Goal: Transaction & Acquisition: Purchase product/service

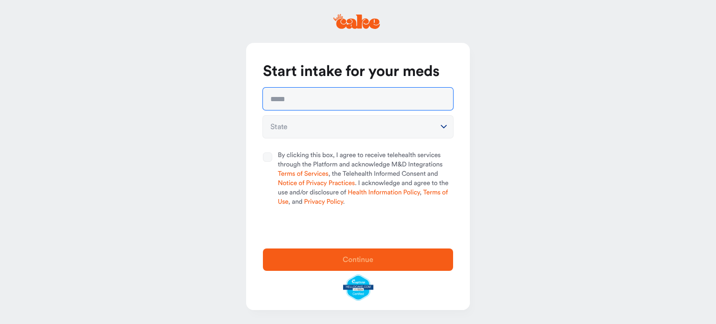
click at [329, 101] on input "text" at bounding box center [358, 99] width 190 height 22
type input "**********"
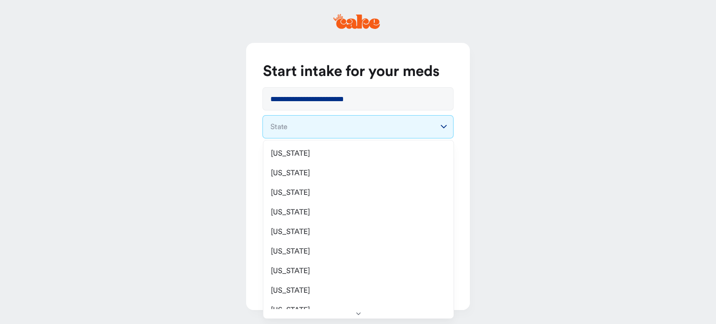
click at [444, 125] on html "**********" at bounding box center [358, 162] width 716 height 324
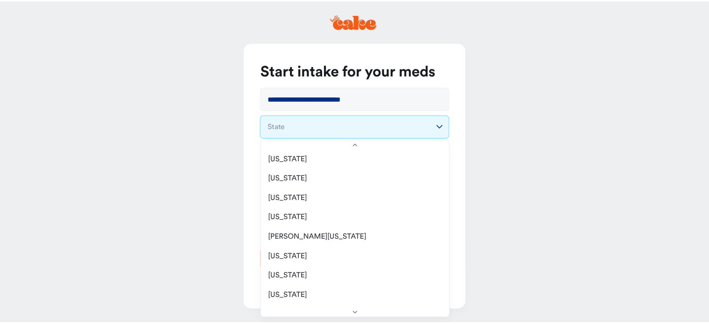
scroll to position [373, 0]
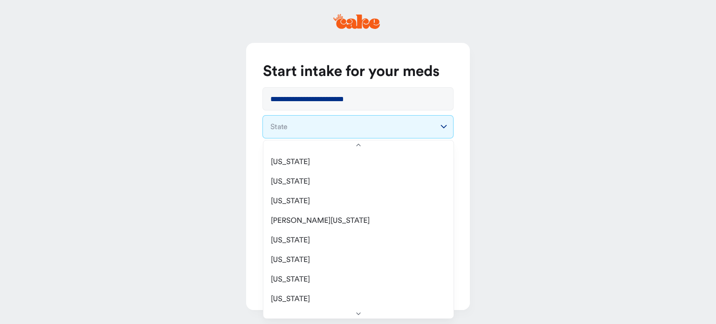
select select "**"
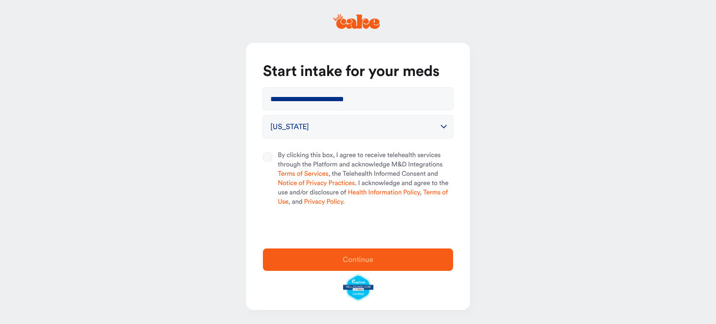
click at [270, 156] on button "By clicking this box, I agree to receive telehealth services through the Platfo…" at bounding box center [267, 156] width 9 height 9
click at [359, 259] on span "Continue" at bounding box center [358, 259] width 31 height 7
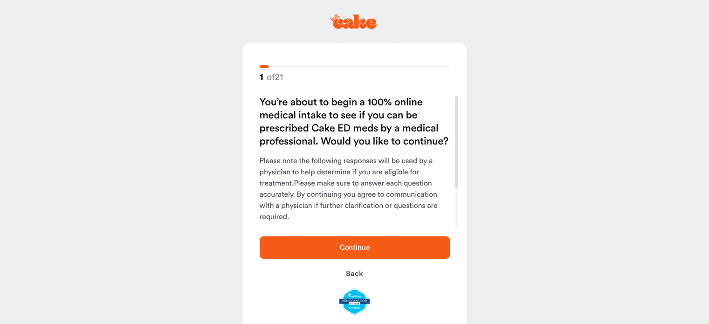
click at [358, 246] on span "Continue" at bounding box center [354, 247] width 31 height 7
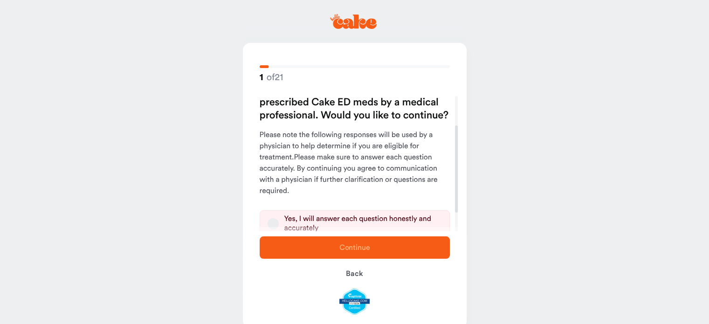
scroll to position [74, 0]
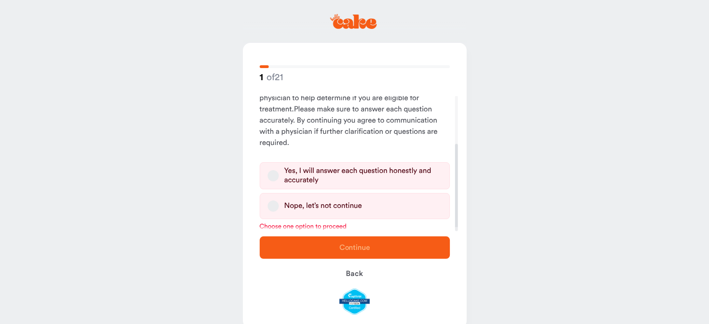
click at [275, 177] on button "Yes, I will answer each question honestly and accurately" at bounding box center [273, 175] width 11 height 11
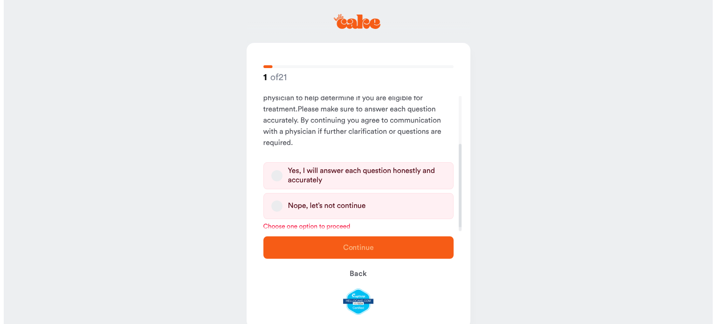
scroll to position [62, 0]
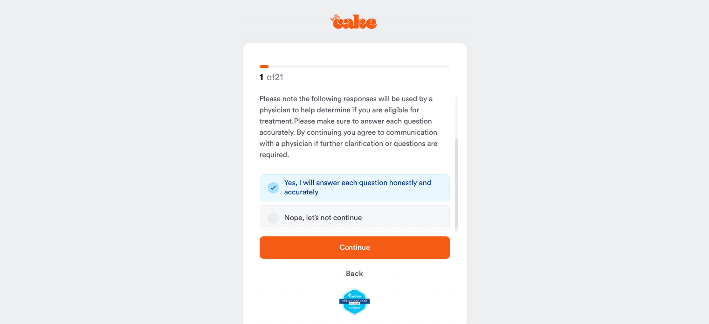
click at [356, 249] on span "Continue" at bounding box center [354, 247] width 31 height 7
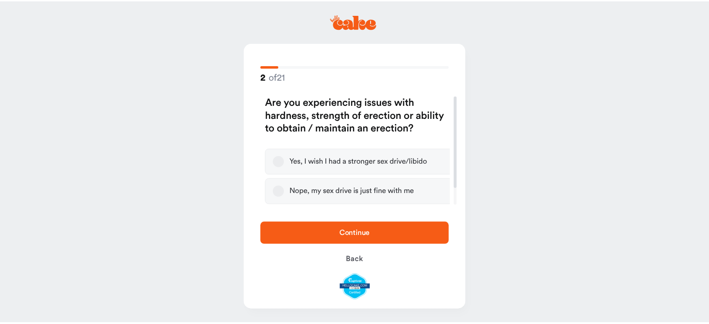
scroll to position [0, 0]
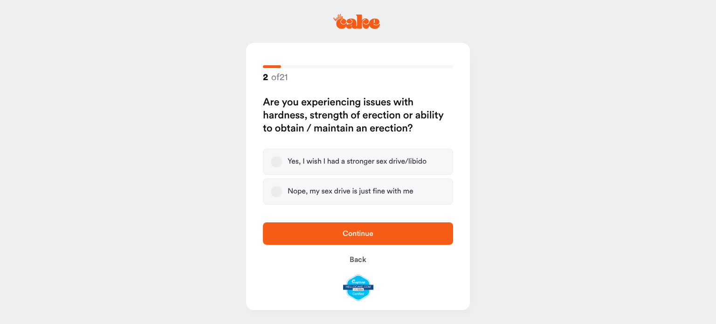
click at [276, 163] on button "Yes, I wish I had a stronger sex drive/libido" at bounding box center [276, 161] width 11 height 11
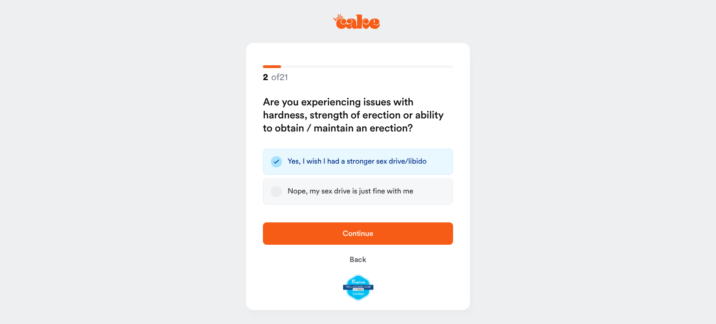
click at [359, 236] on span "Continue" at bounding box center [358, 233] width 31 height 7
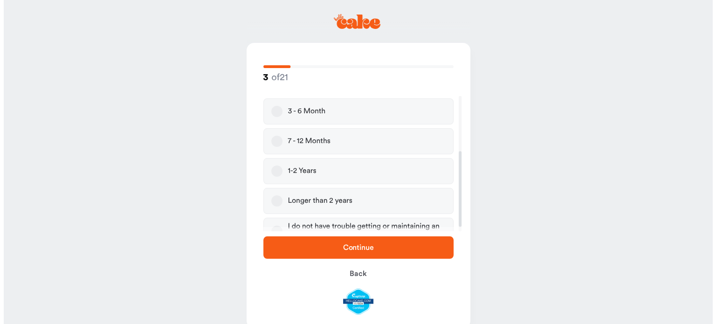
scroll to position [107, 0]
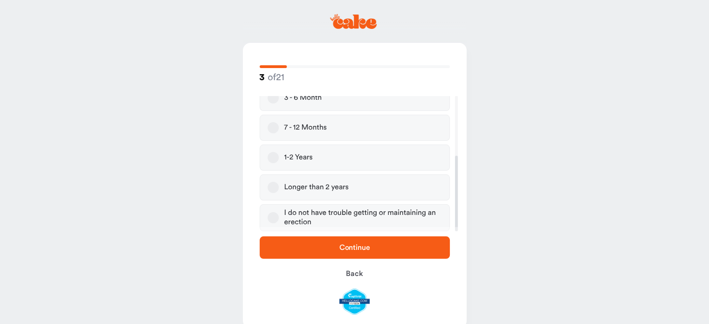
click at [274, 158] on button "1-2 Years" at bounding box center [273, 157] width 11 height 11
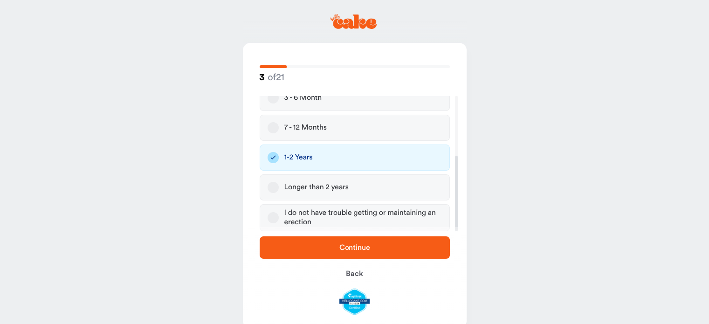
click at [274, 187] on button "Longer than 2 years" at bounding box center [273, 187] width 11 height 11
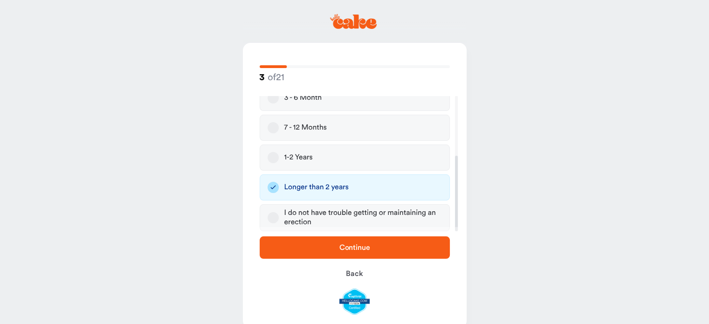
click at [321, 248] on span "Continue" at bounding box center [355, 247] width 160 height 11
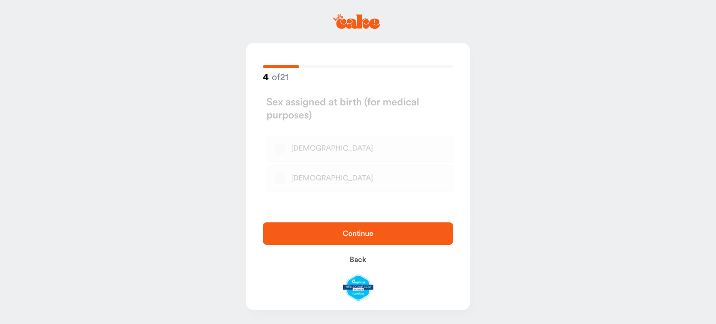
scroll to position [0, 0]
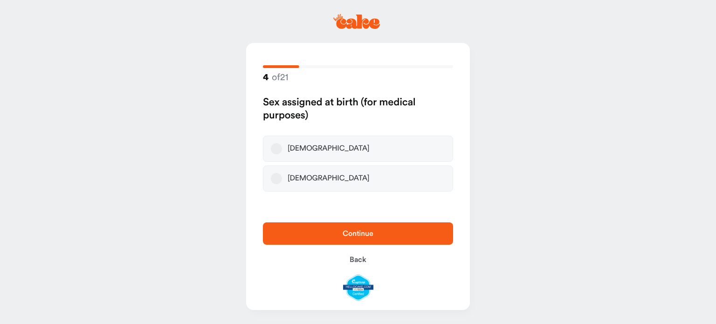
click at [278, 150] on button "Male" at bounding box center [276, 148] width 11 height 11
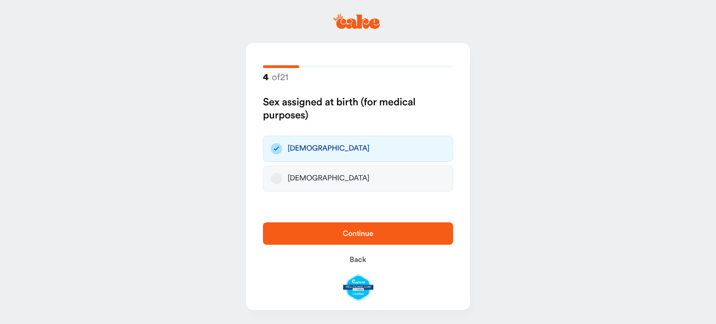
click at [345, 236] on span "Continue" at bounding box center [358, 233] width 31 height 7
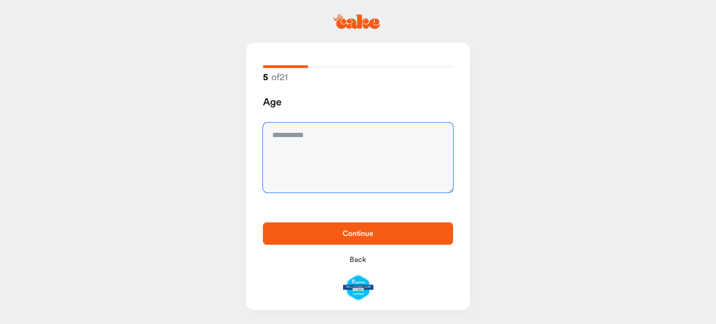
click at [329, 168] on textarea at bounding box center [358, 158] width 190 height 70
type textarea "**"
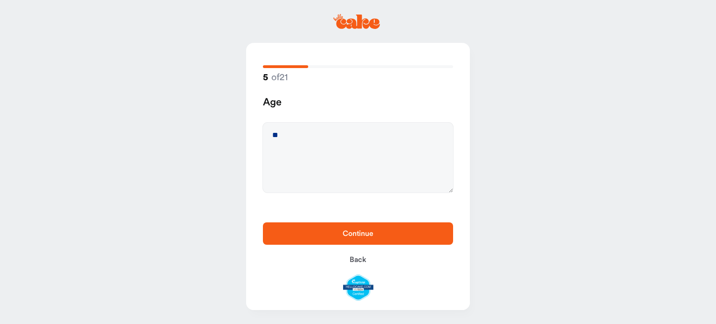
click at [351, 235] on span "Continue" at bounding box center [358, 233] width 31 height 7
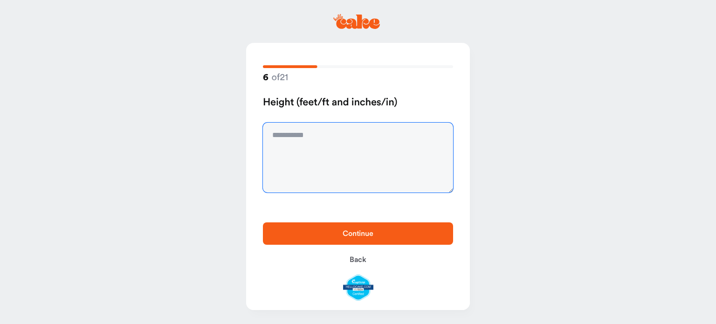
click at [319, 141] on textarea at bounding box center [358, 158] width 190 height 70
type textarea "****"
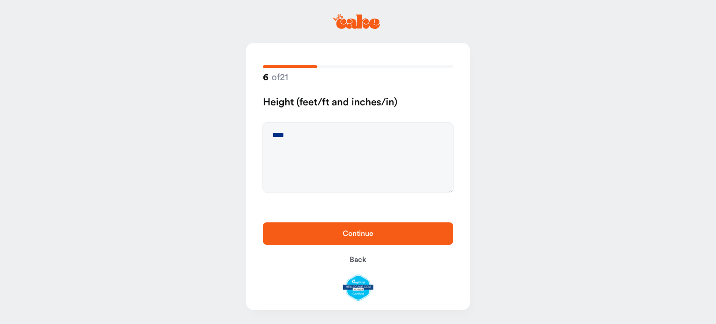
click at [348, 235] on span "Continue" at bounding box center [358, 233] width 31 height 7
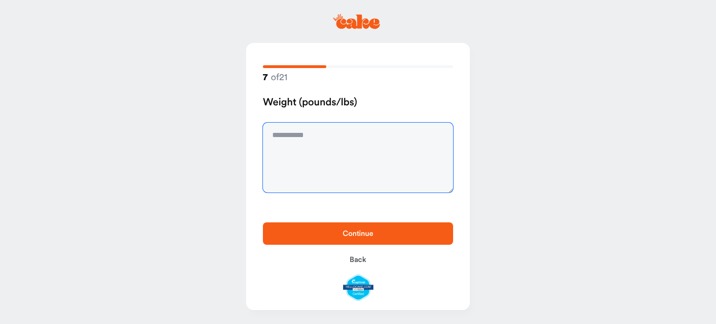
click at [327, 143] on textarea at bounding box center [358, 158] width 190 height 70
type textarea "***"
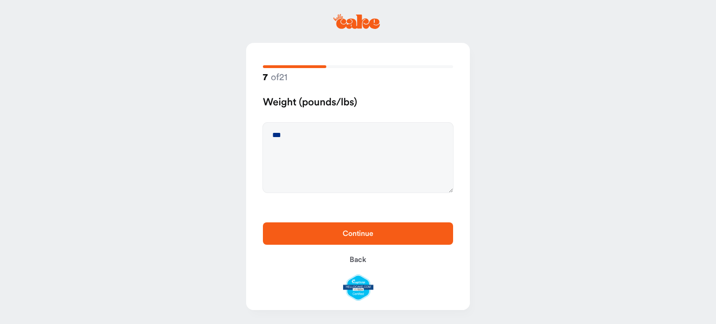
click at [355, 232] on span "Continue" at bounding box center [358, 233] width 31 height 7
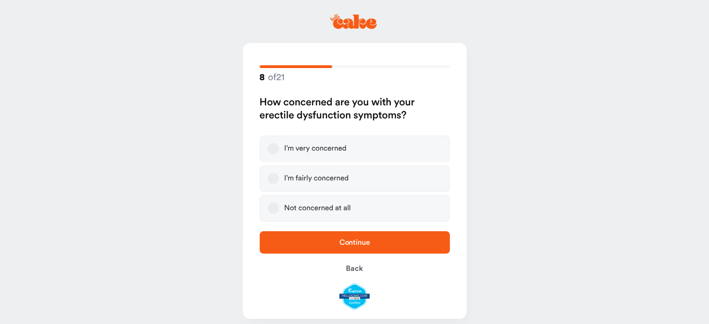
click at [278, 178] on button "I’m fairly concerned" at bounding box center [273, 178] width 11 height 11
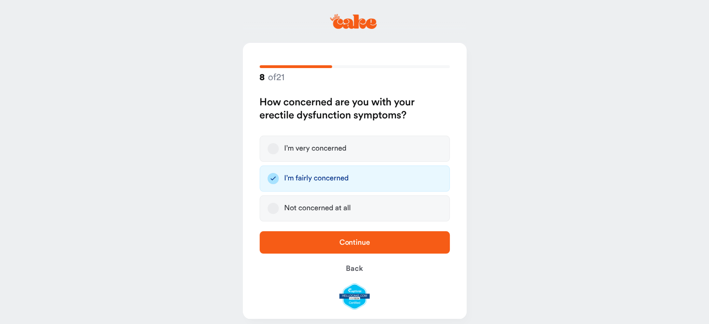
click at [274, 149] on button "I’m very concerned" at bounding box center [273, 148] width 11 height 11
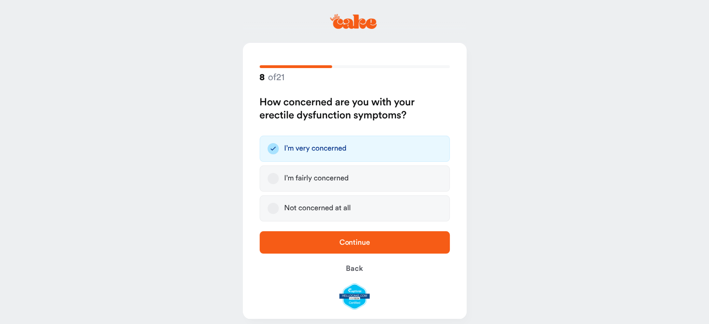
click at [332, 245] on span "Continue" at bounding box center [355, 242] width 160 height 11
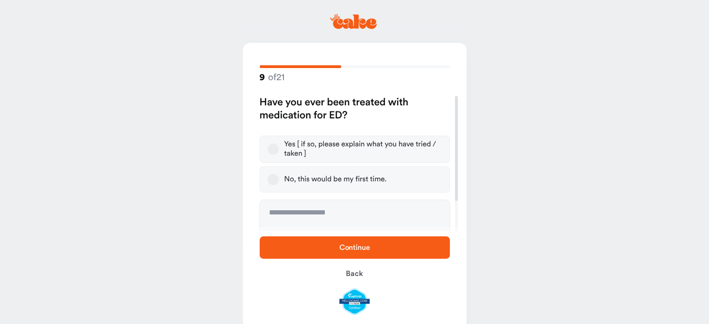
click at [277, 149] on button "Yes [ if so, please explain what you have tried / taken ]" at bounding box center [273, 149] width 11 height 11
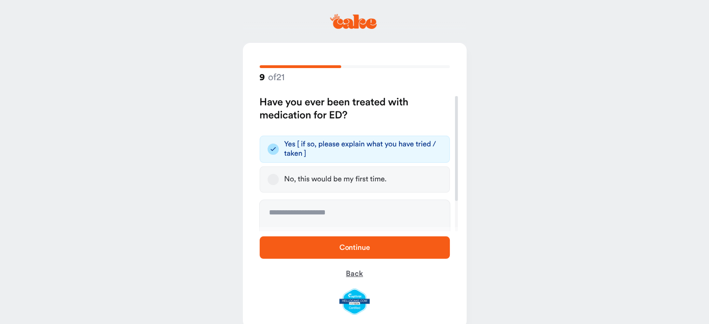
click at [352, 273] on span "Back" at bounding box center [354, 273] width 17 height 7
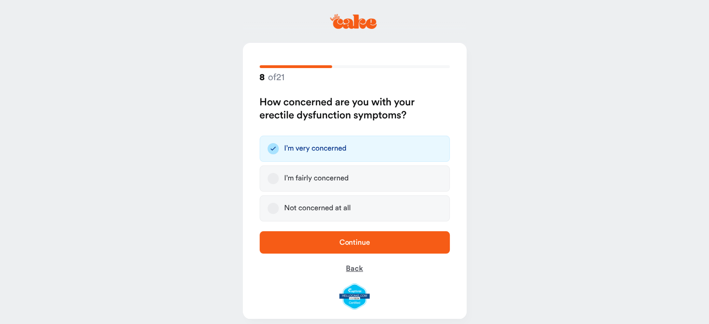
click at [352, 273] on button "Back" at bounding box center [355, 268] width 190 height 22
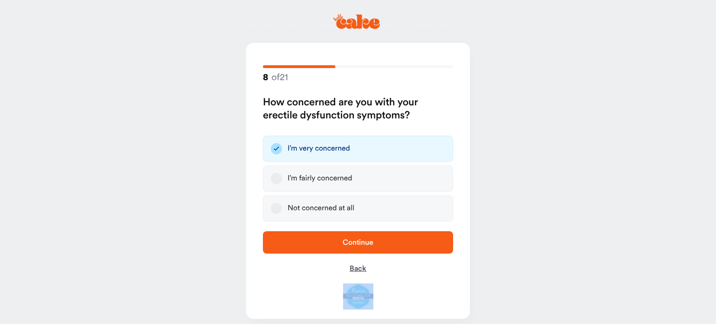
click at [352, 273] on div "Continue Back" at bounding box center [358, 270] width 224 height 97
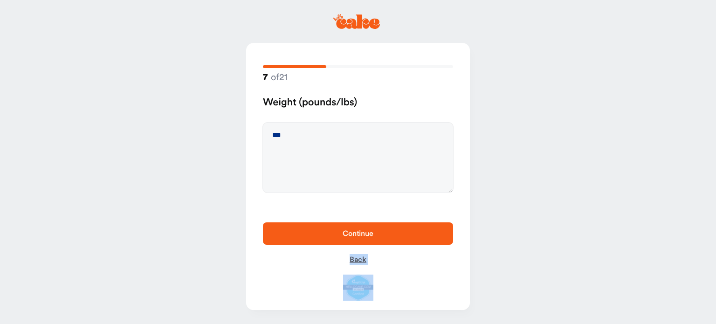
click at [352, 273] on div "Continue Back" at bounding box center [358, 261] width 224 height 97
click at [354, 263] on span "Back" at bounding box center [358, 259] width 17 height 7
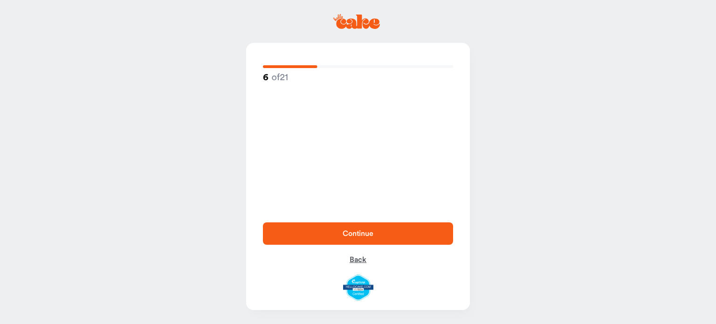
click at [354, 263] on span "Back" at bounding box center [358, 259] width 17 height 7
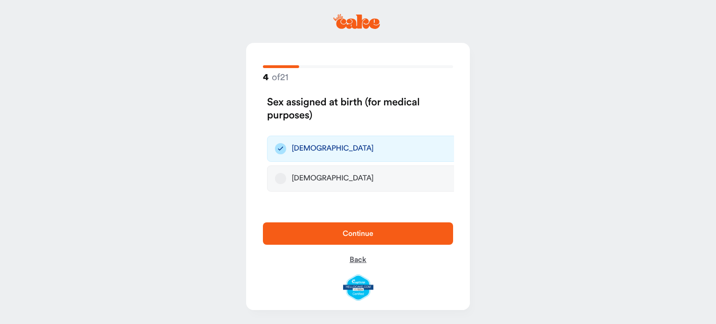
click at [354, 263] on span "Back" at bounding box center [358, 259] width 17 height 7
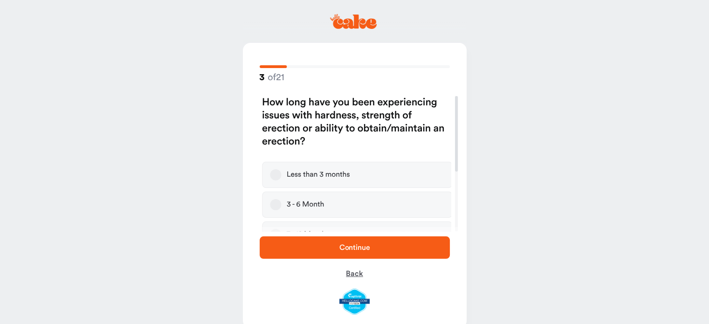
click at [354, 263] on button "Back" at bounding box center [355, 274] width 190 height 22
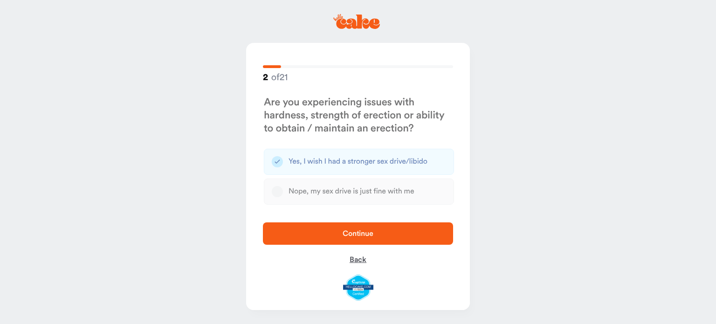
click at [354, 263] on span "Back" at bounding box center [358, 259] width 17 height 7
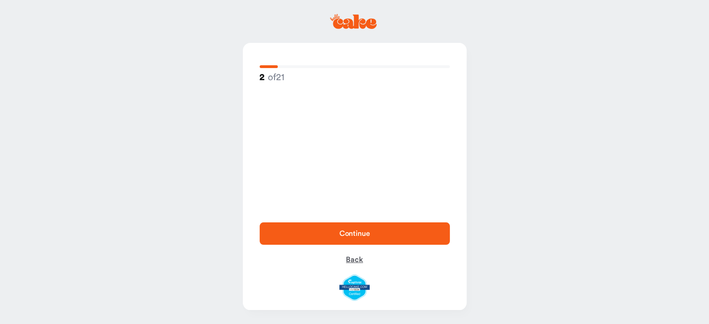
click at [354, 263] on button "Back" at bounding box center [355, 260] width 190 height 22
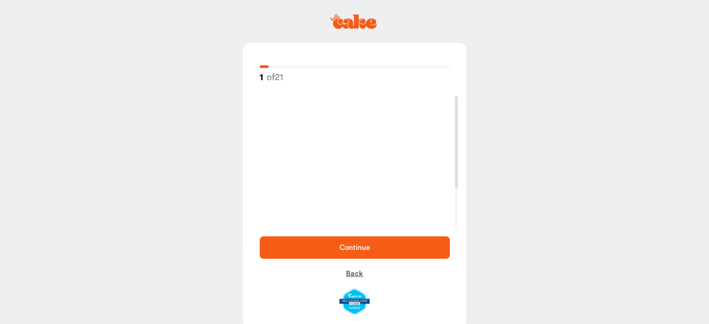
select select "**"
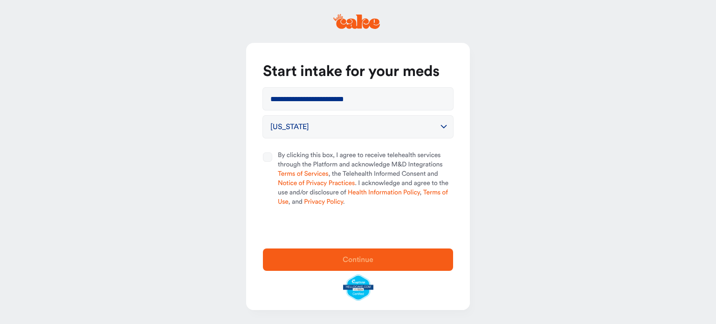
click at [365, 19] on icon at bounding box center [356, 21] width 47 height 15
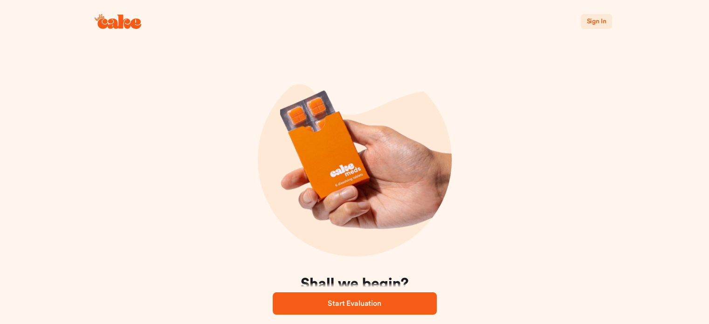
click at [590, 19] on span "Sign In" at bounding box center [597, 21] width 20 height 7
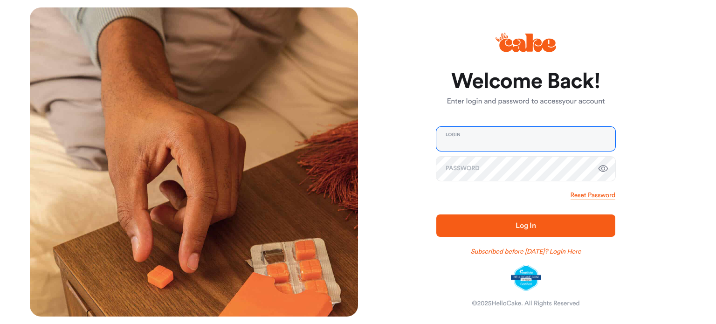
click at [489, 144] on input "email" at bounding box center [525, 139] width 179 height 24
type input "**********"
click at [513, 226] on span "Log In" at bounding box center [525, 225] width 149 height 11
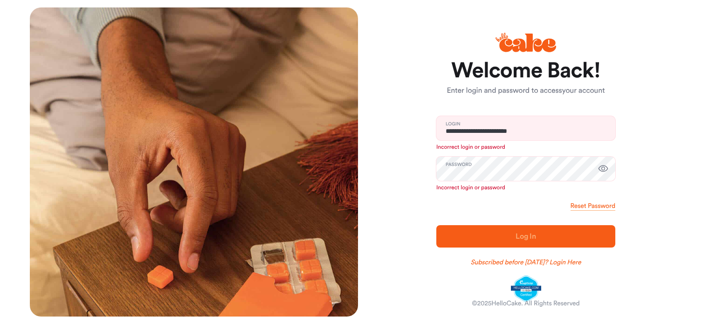
click at [602, 167] on icon "button" at bounding box center [603, 168] width 11 height 11
click at [580, 207] on link "Reset Password" at bounding box center [593, 205] width 45 height 9
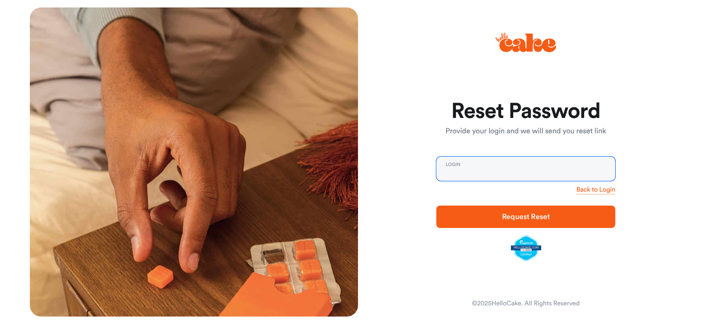
click at [511, 171] on input "email" at bounding box center [525, 169] width 179 height 24
type input "**********"
click at [509, 217] on span "Request Reset" at bounding box center [526, 216] width 48 height 7
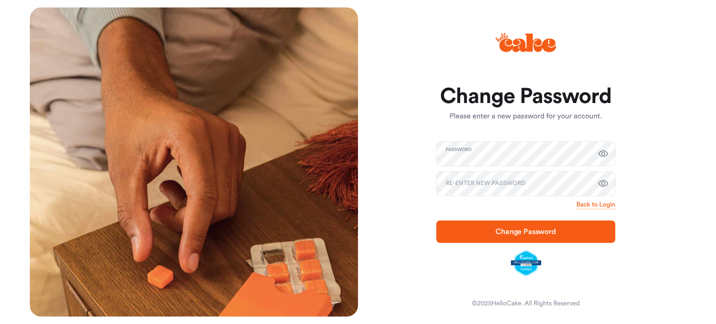
click at [601, 154] on icon "button" at bounding box center [603, 153] width 11 height 11
click at [423, 239] on div "Change Password Please enter a new password for your account. Password Re-enter…" at bounding box center [522, 161] width 328 height 309
click at [603, 181] on icon "button" at bounding box center [604, 183] width 10 height 7
click at [526, 231] on span "Change Password" at bounding box center [526, 231] width 61 height 7
click at [458, 270] on form "Change Password Please enter a new password for your account. Password Re-enter…" at bounding box center [525, 180] width 179 height 191
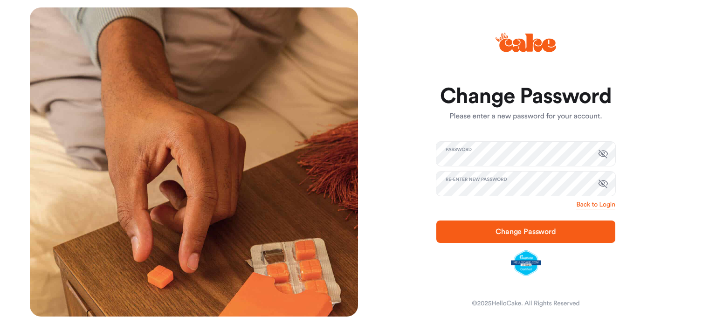
click at [524, 232] on span "Change Password" at bounding box center [526, 231] width 61 height 7
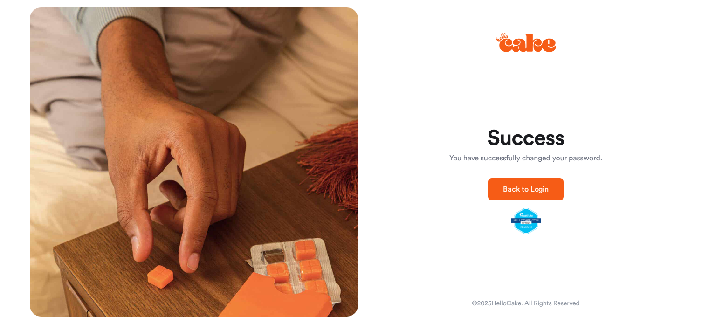
click at [525, 192] on span "Back to Login" at bounding box center [526, 189] width 46 height 7
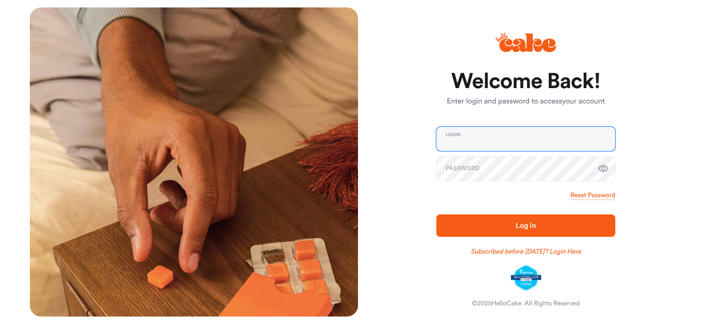
type input "**********"
click at [608, 167] on icon "button" at bounding box center [603, 168] width 11 height 11
click at [532, 224] on span "Log In" at bounding box center [526, 225] width 21 height 7
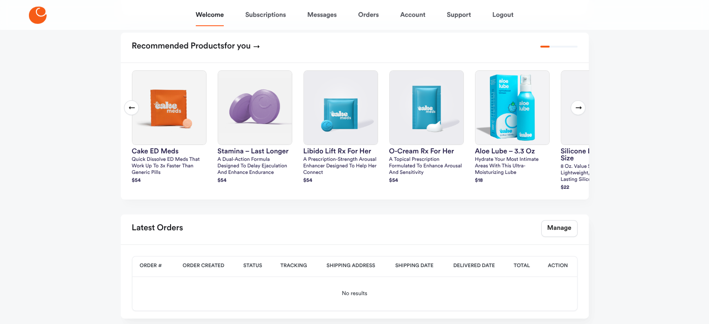
scroll to position [233, 0]
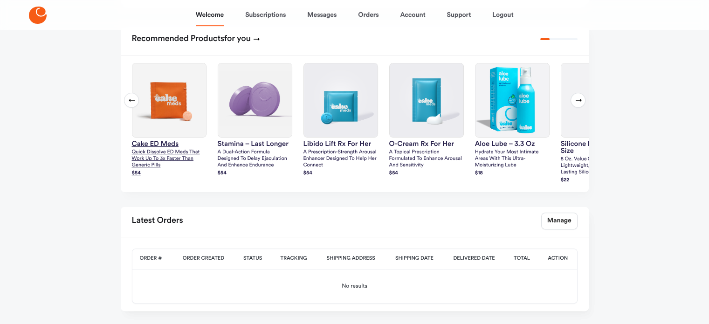
click at [145, 152] on p "Quick dissolve ED Meds that work up to 3x faster than generic pills" at bounding box center [169, 159] width 75 height 20
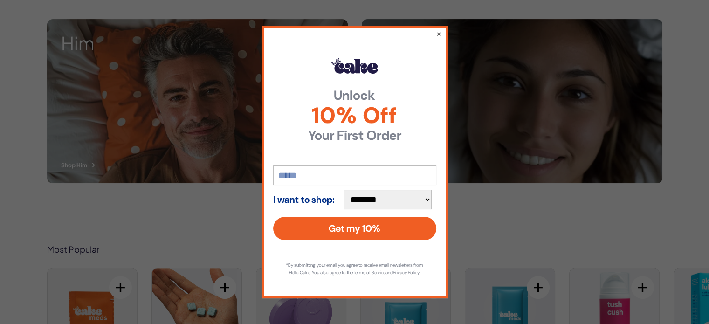
scroll to position [280, 0]
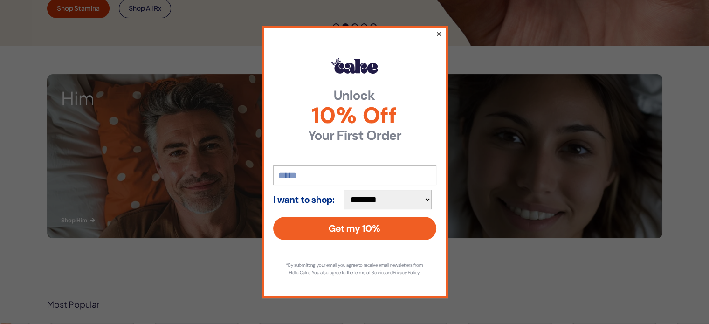
click at [437, 29] on button "×" at bounding box center [439, 33] width 6 height 11
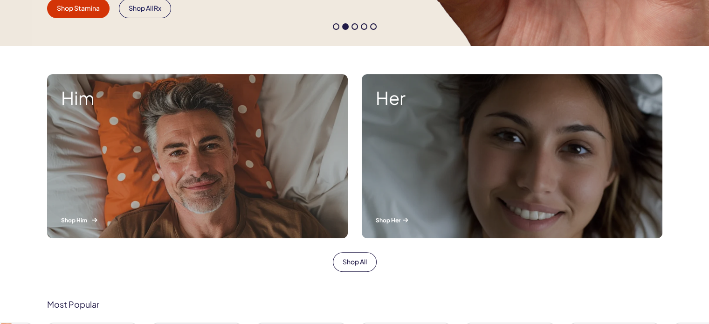
click at [157, 160] on div "Him Shop Him" at bounding box center [197, 156] width 301 height 164
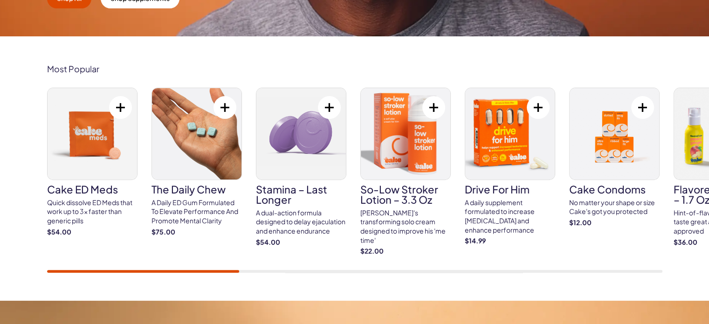
scroll to position [187, 0]
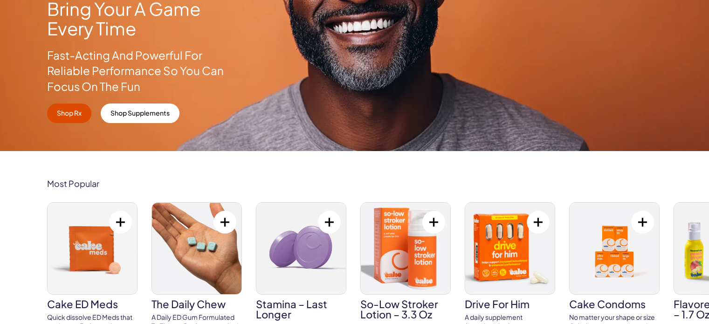
click at [113, 243] on img at bounding box center [93, 248] width 90 height 91
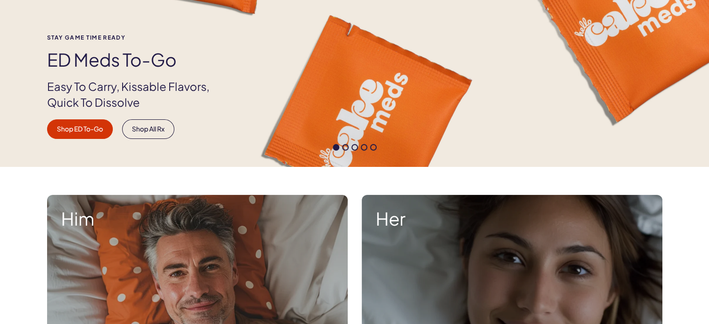
scroll to position [140, 0]
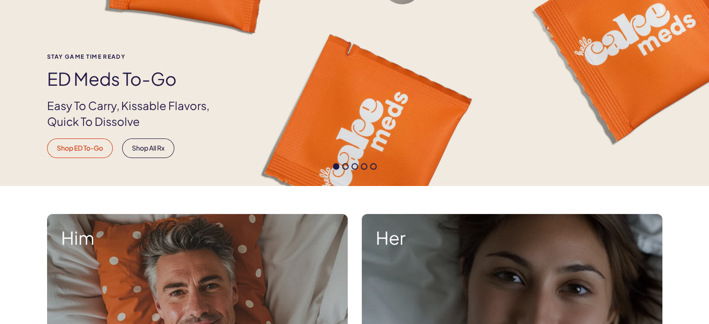
click at [82, 148] on link "Shop ED To-Go" at bounding box center [80, 148] width 66 height 20
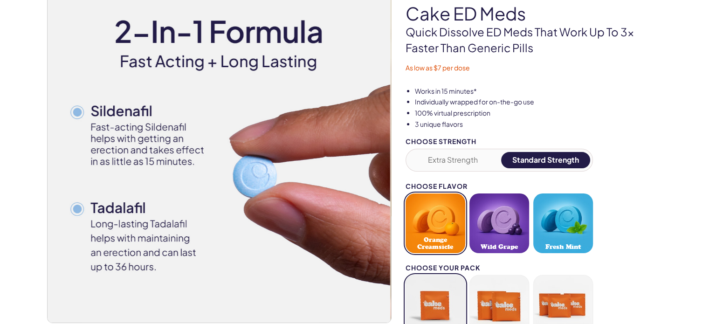
scroll to position [140, 0]
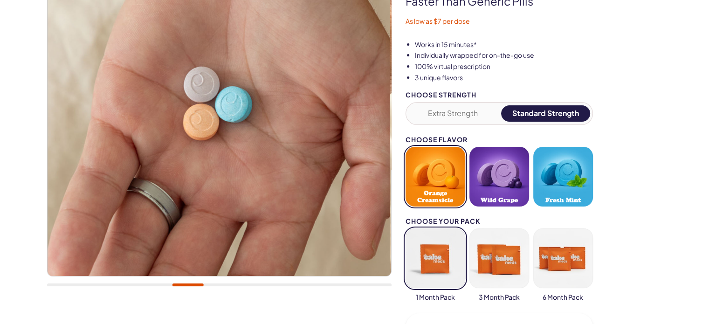
click at [433, 178] on button "Orange Creamsicle" at bounding box center [436, 177] width 60 height 60
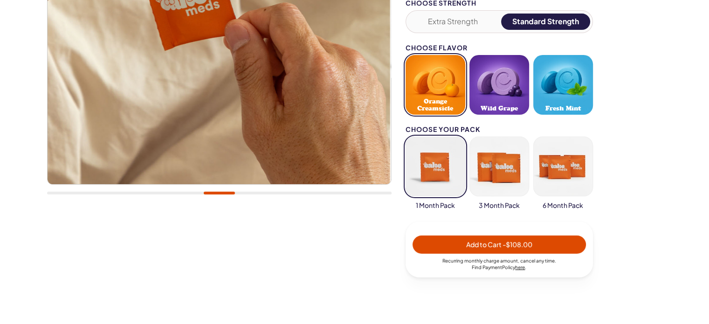
scroll to position [233, 0]
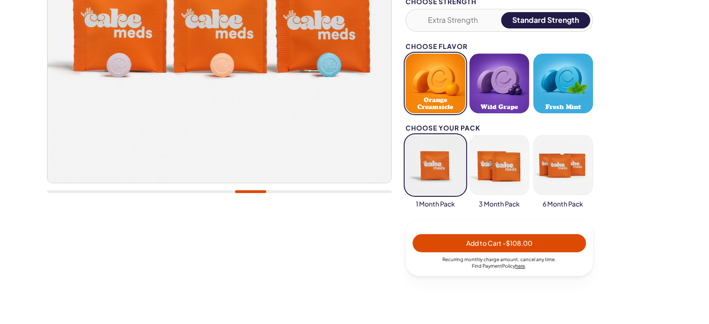
click at [498, 173] on button "button" at bounding box center [500, 165] width 60 height 60
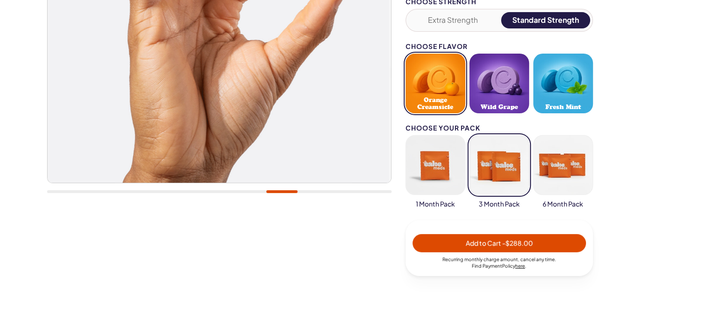
click at [432, 175] on button "button" at bounding box center [436, 165] width 60 height 60
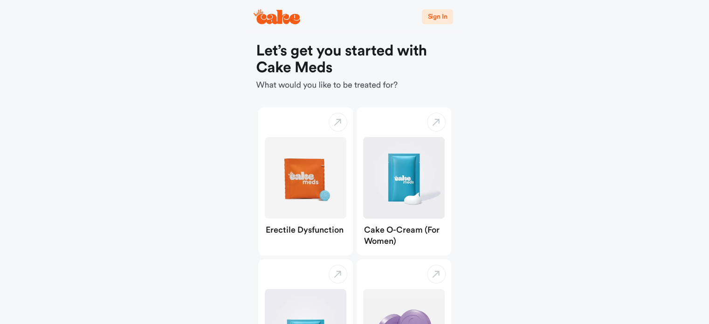
click at [433, 17] on span "Sign In" at bounding box center [438, 17] width 20 height 7
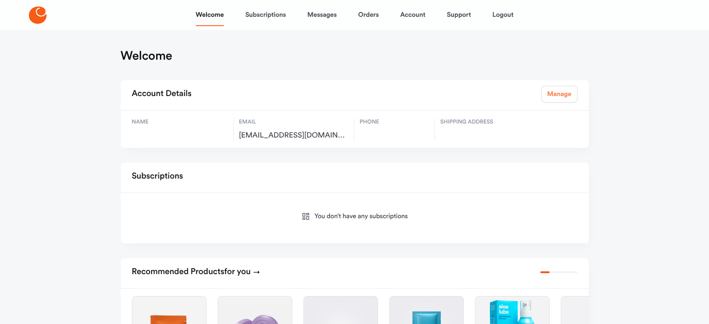
click at [556, 94] on link "Manage" at bounding box center [559, 94] width 36 height 17
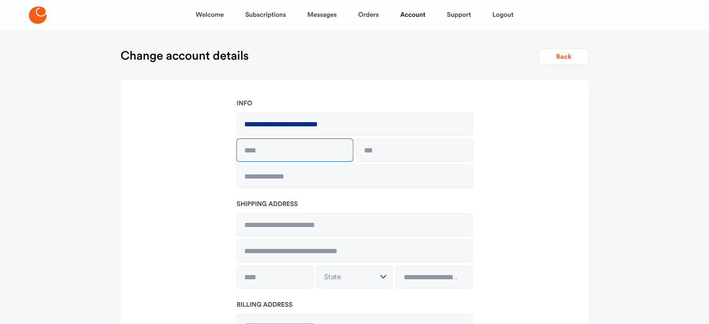
click at [310, 153] on input at bounding box center [295, 150] width 116 height 22
type input "*****"
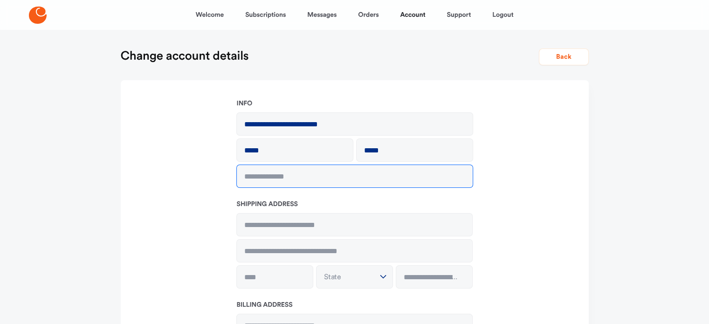
type input "**********"
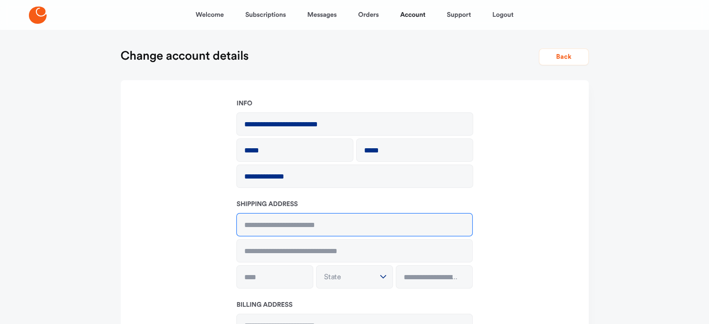
type input "**********"
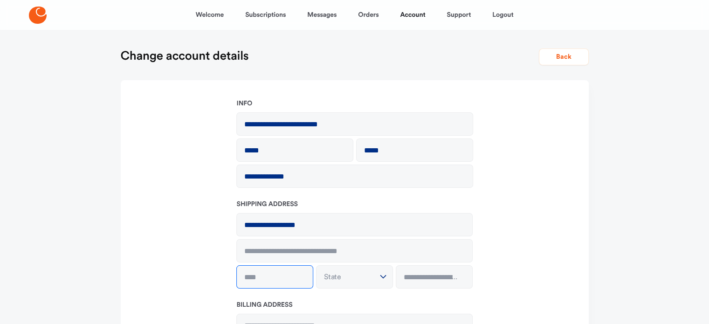
type input "*******"
select select "**"
type input "*****"
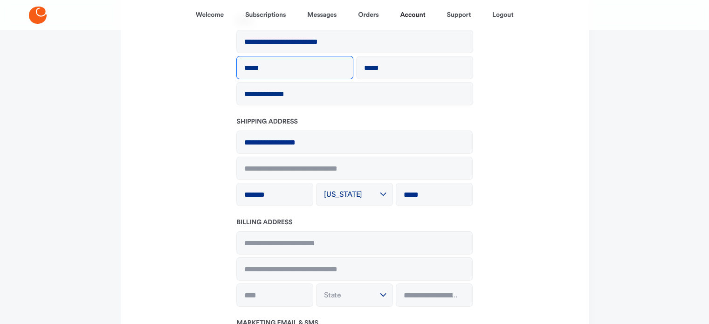
scroll to position [93, 0]
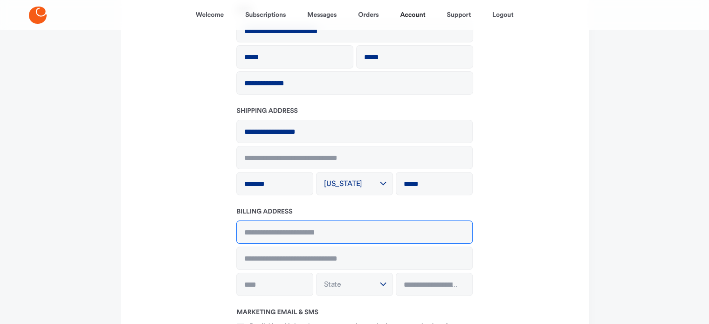
click at [255, 229] on input at bounding box center [355, 232] width 236 height 22
type input "**********"
type input "*******"
select select "**"
type input "*****"
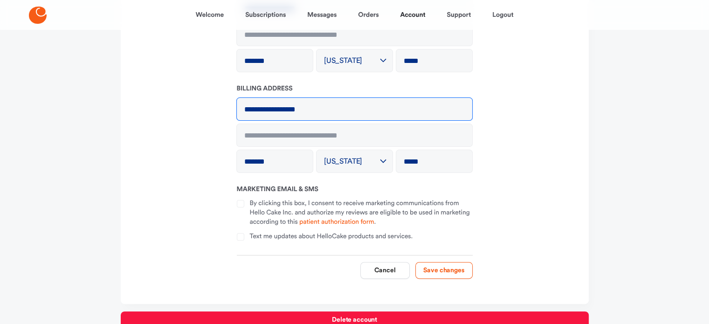
scroll to position [233, 0]
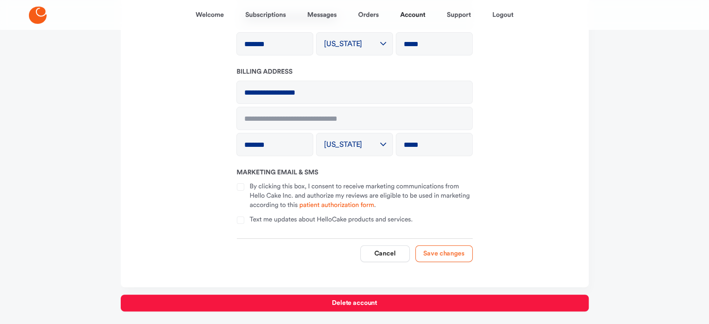
click at [438, 256] on button "Save changes" at bounding box center [443, 253] width 57 height 17
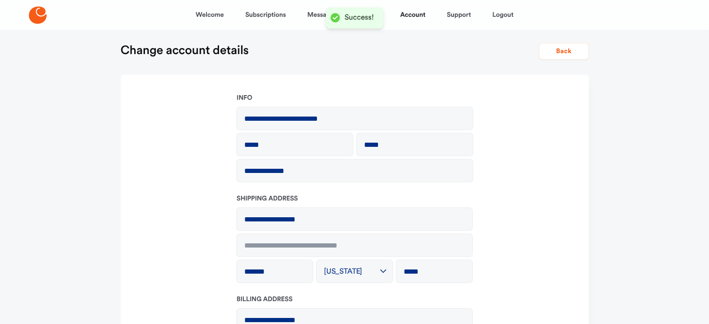
scroll to position [0, 0]
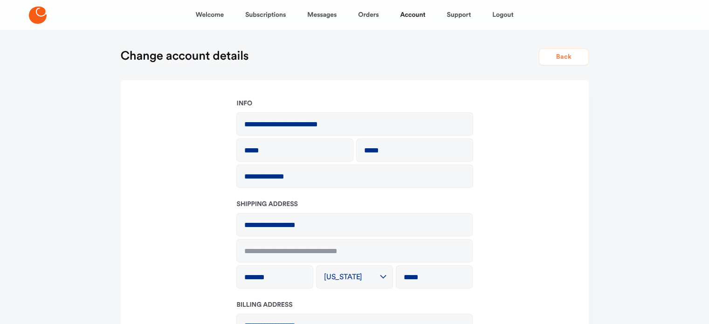
click at [558, 56] on button "Back" at bounding box center [564, 56] width 50 height 17
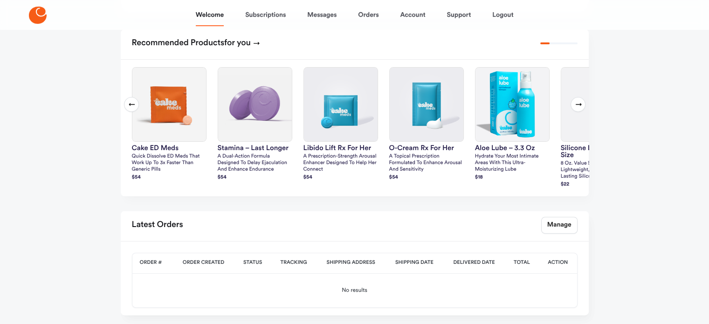
scroll to position [233, 0]
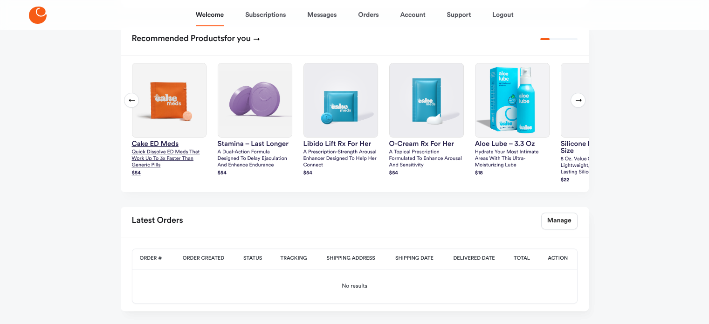
click at [162, 125] on img at bounding box center [169, 100] width 74 height 74
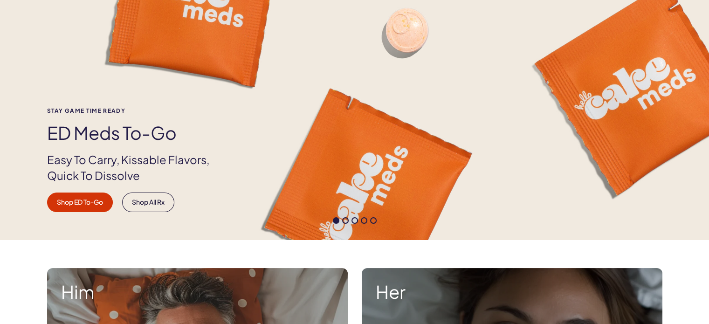
scroll to position [93, 0]
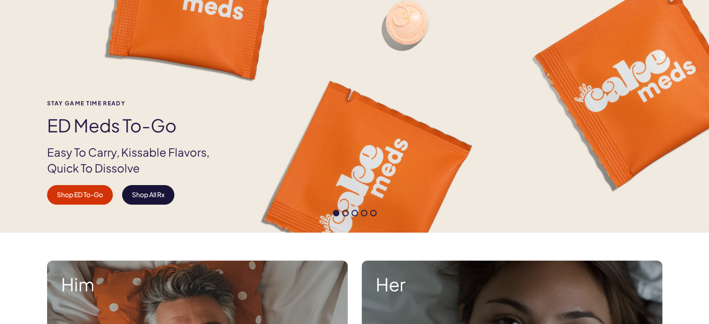
click at [155, 196] on link "Shop All Rx" at bounding box center [148, 195] width 52 height 20
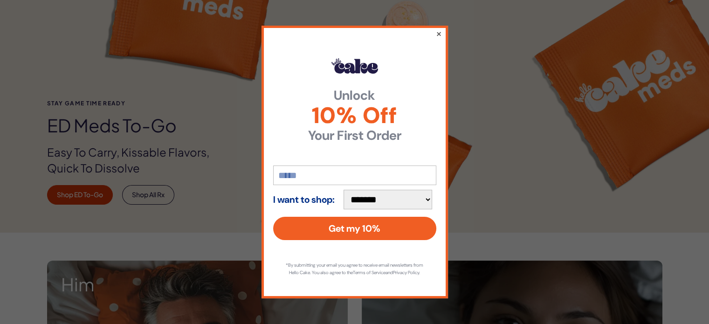
click at [440, 28] on button "×" at bounding box center [439, 33] width 6 height 11
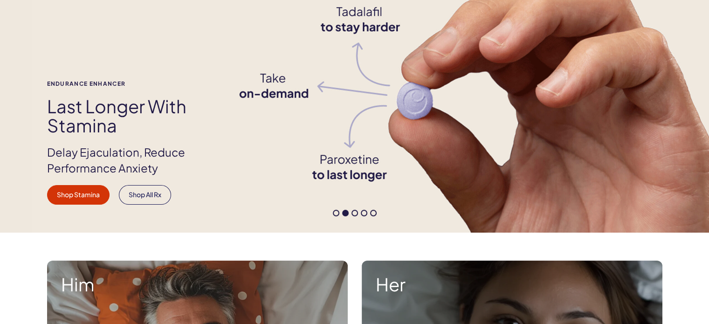
click at [333, 214] on span at bounding box center [336, 213] width 7 height 7
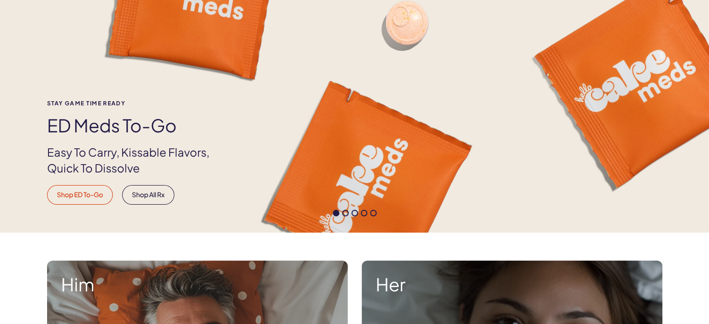
click at [90, 199] on link "Shop ED To-Go" at bounding box center [80, 195] width 66 height 20
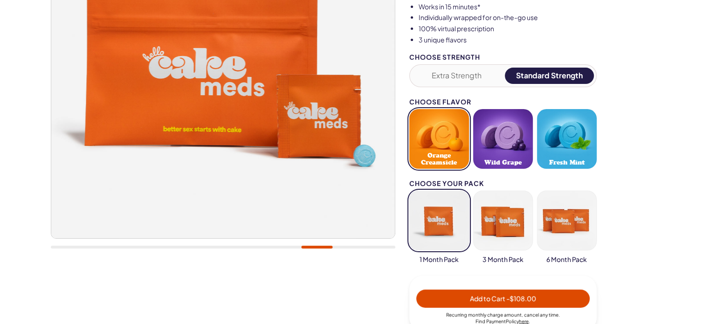
scroll to position [233, 0]
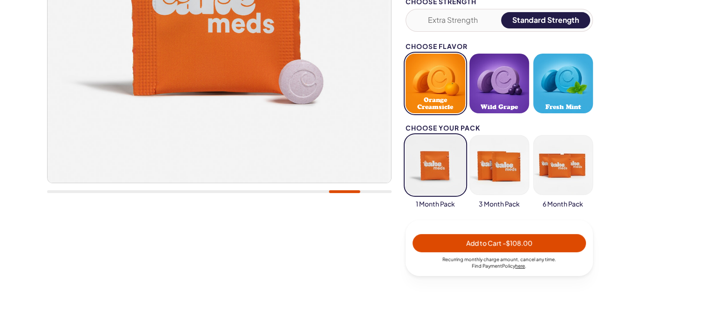
click at [475, 242] on span "Add to Cart - $108.00" at bounding box center [499, 243] width 66 height 8
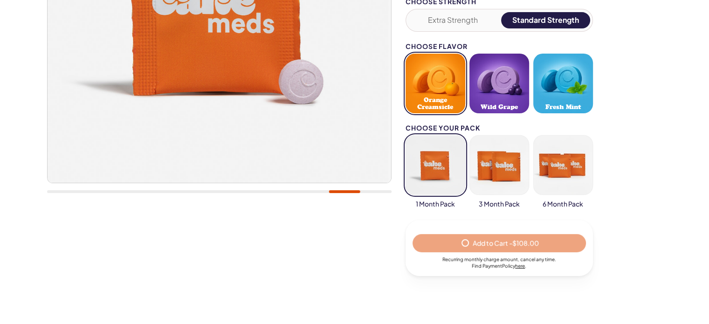
select select "*"
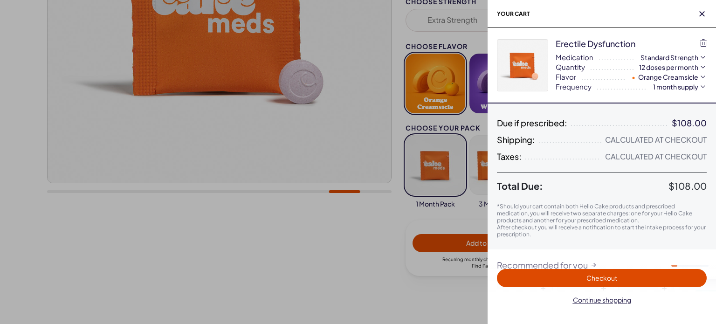
scroll to position [0, 0]
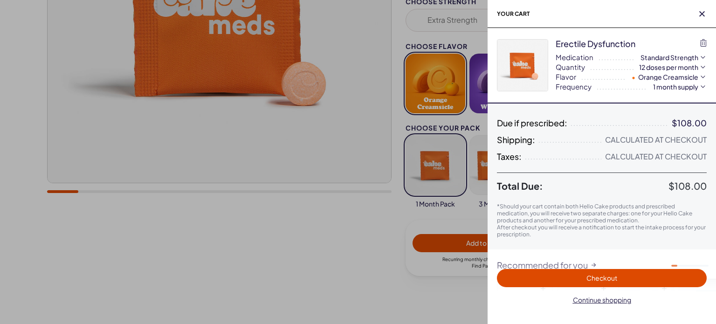
click at [590, 278] on span "Checkout" at bounding box center [602, 278] width 31 height 8
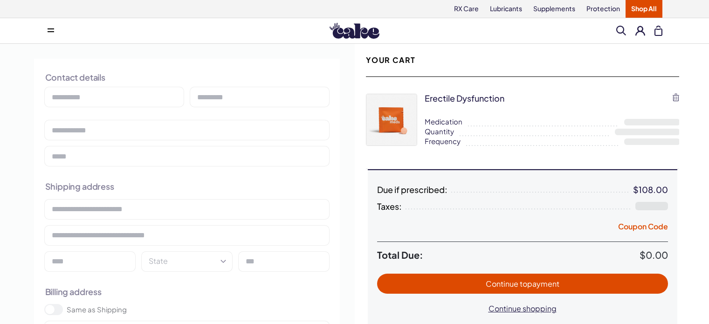
select select "**"
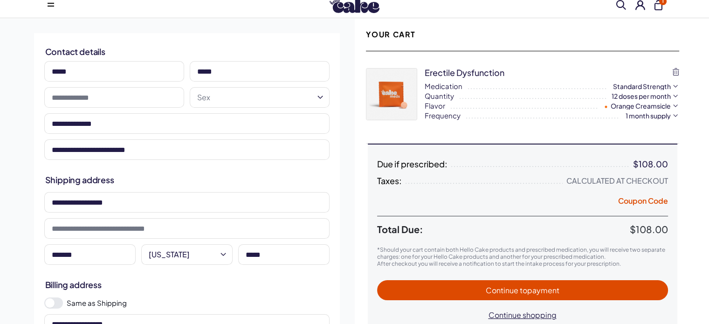
scroll to position [47, 0]
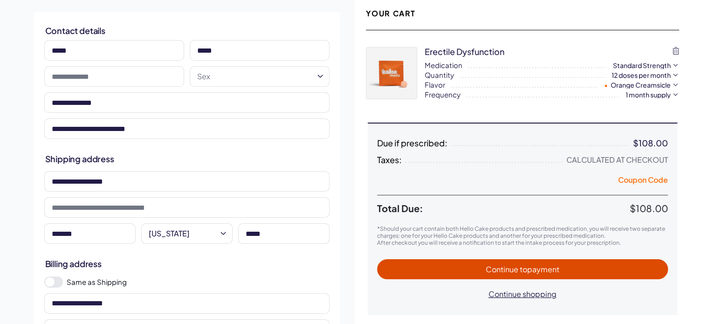
click at [621, 181] on button "Coupon Code" at bounding box center [643, 181] width 50 height 13
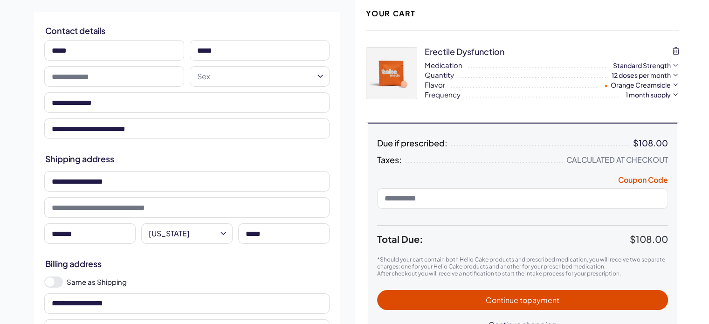
click at [534, 198] on input at bounding box center [522, 198] width 291 height 21
type input "**********"
drag, startPoint x: 452, startPoint y: 197, endPoint x: 374, endPoint y: 208, distance: 78.5
click at [374, 208] on div "**********" at bounding box center [523, 236] width 310 height 196
click at [435, 199] on input at bounding box center [522, 198] width 291 height 21
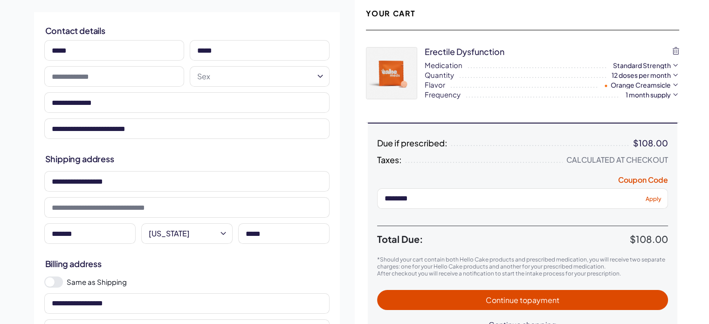
type input "*******"
click at [654, 199] on span "Apply" at bounding box center [654, 198] width 16 height 7
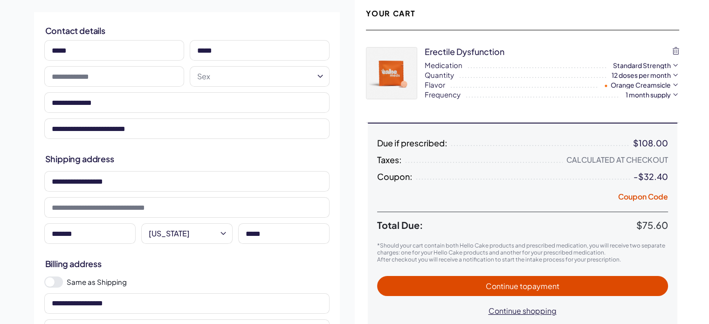
click at [512, 284] on span "Continue to payment" at bounding box center [523, 286] width 74 height 10
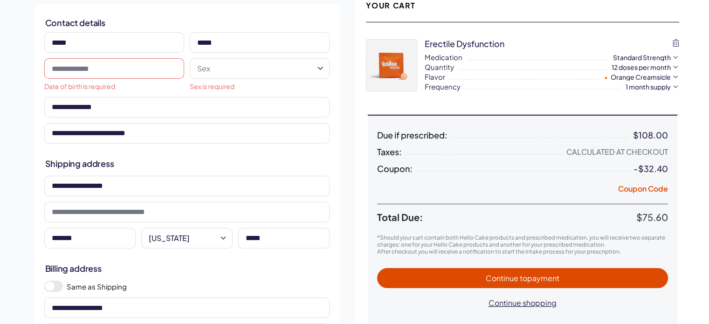
scroll to position [0, 0]
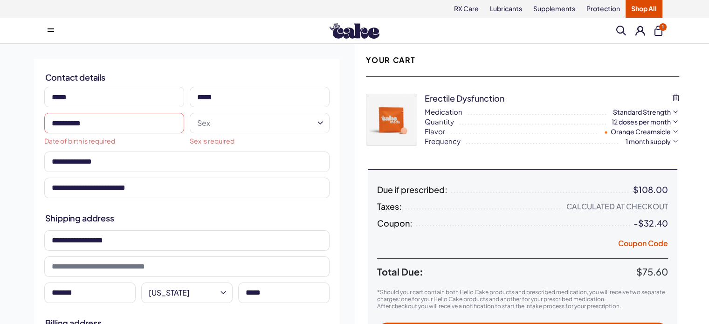
click at [87, 121] on input "**********" at bounding box center [114, 123] width 140 height 21
type input "**********"
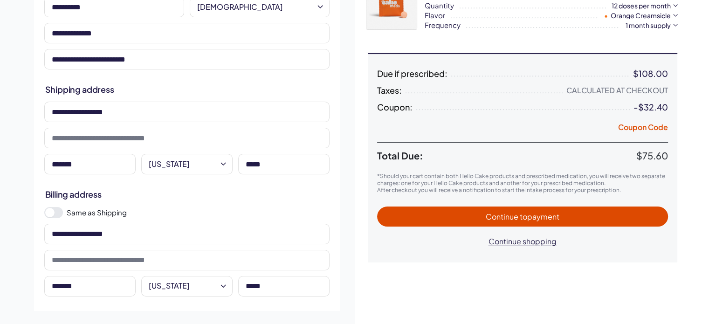
scroll to position [140, 0]
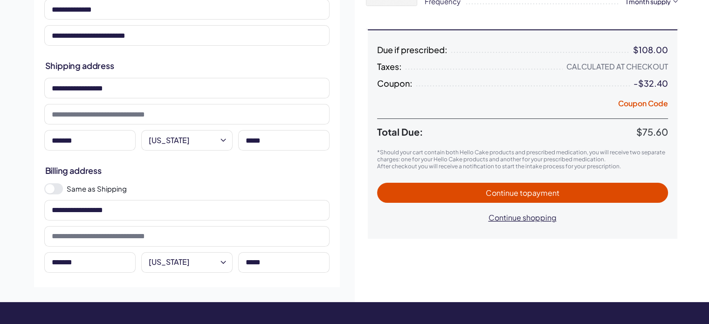
click at [498, 194] on span "Continue to payment" at bounding box center [523, 193] width 74 height 10
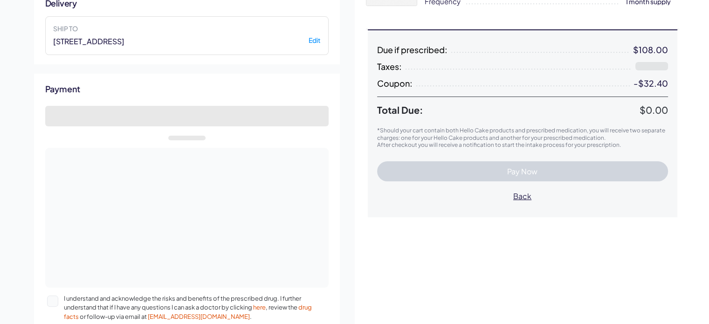
select select "*"
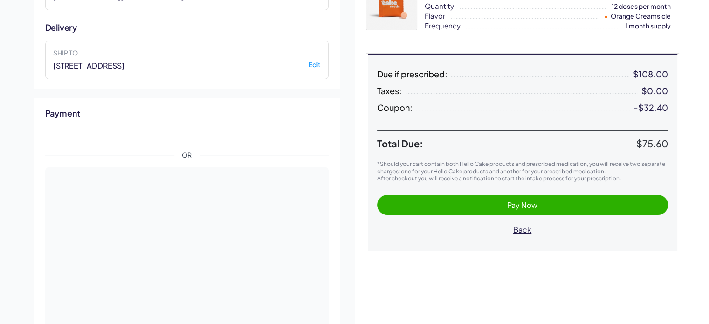
scroll to position [140, 0]
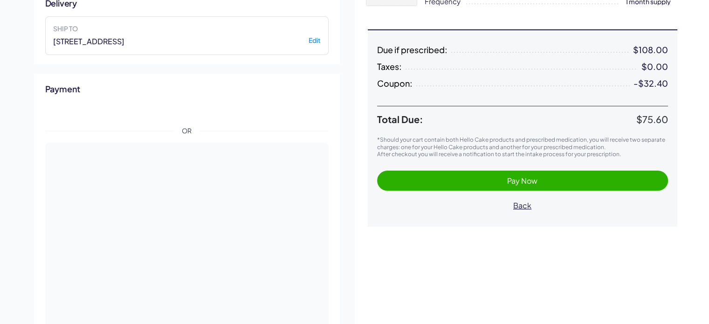
click at [509, 182] on span "Pay Now" at bounding box center [522, 181] width 30 height 10
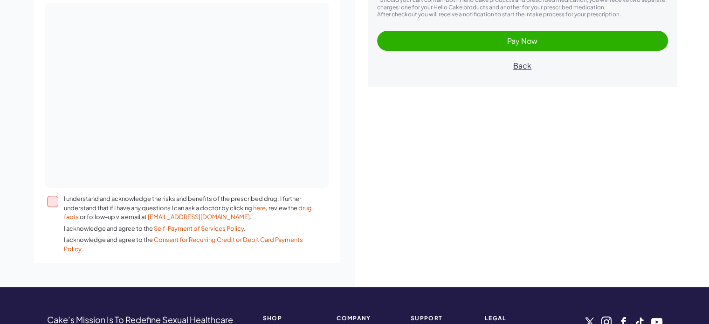
scroll to position [280, 0]
click at [52, 201] on button "I understand and acknowledge the risks and benefits of the prescribed drug. I f…" at bounding box center [52, 201] width 11 height 11
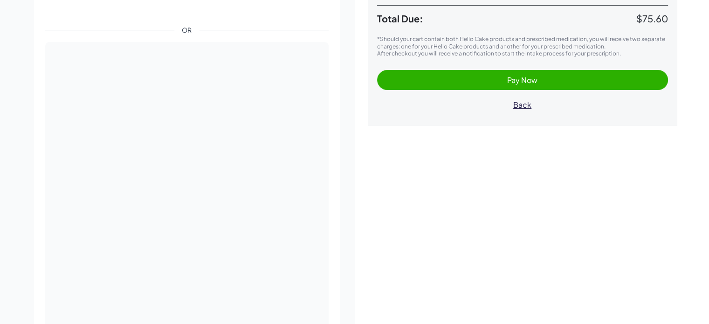
scroll to position [187, 0]
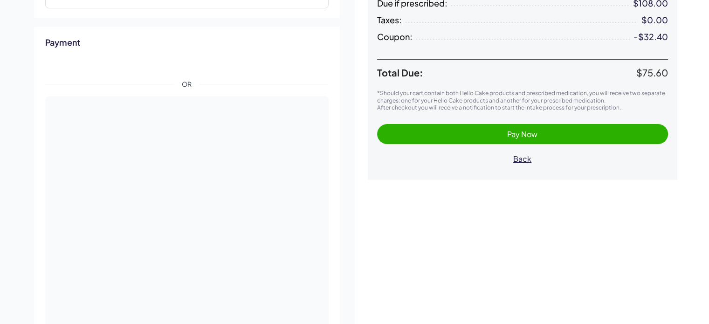
click at [480, 134] on span "Pay Now" at bounding box center [523, 134] width 272 height 11
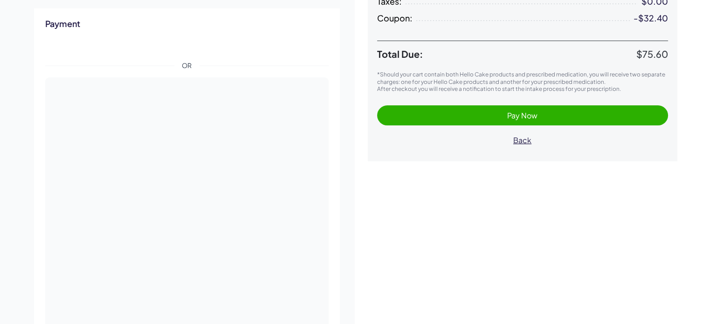
click at [471, 113] on span "Pay Now" at bounding box center [523, 115] width 272 height 11
click at [464, 117] on span "Pay Now" at bounding box center [523, 115] width 272 height 11
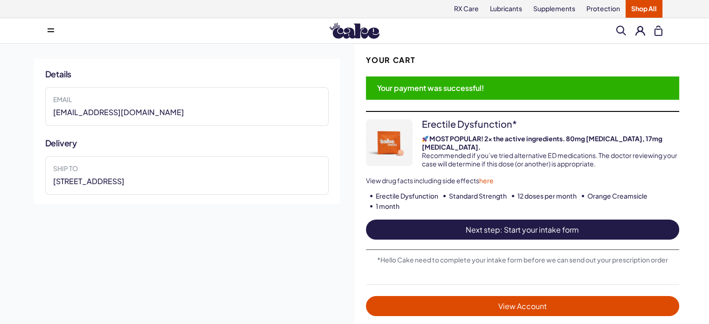
click at [492, 224] on span "Next step: Start your intake form" at bounding box center [522, 229] width 295 height 11
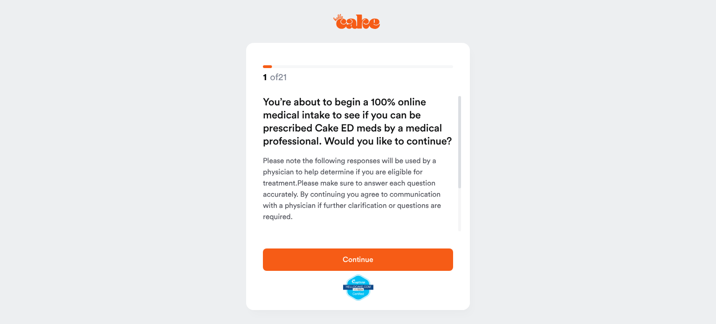
click at [364, 259] on span "Continue" at bounding box center [358, 259] width 31 height 7
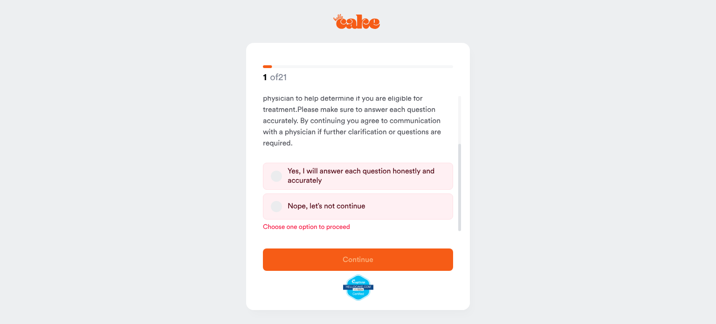
scroll to position [74, 0]
click at [278, 176] on button "Yes, I will answer each question honestly and accurately" at bounding box center [276, 175] width 11 height 11
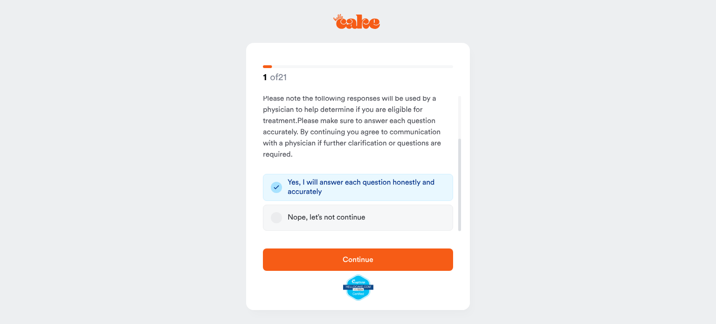
scroll to position [62, 0]
click at [343, 257] on span "Continue" at bounding box center [358, 259] width 31 height 7
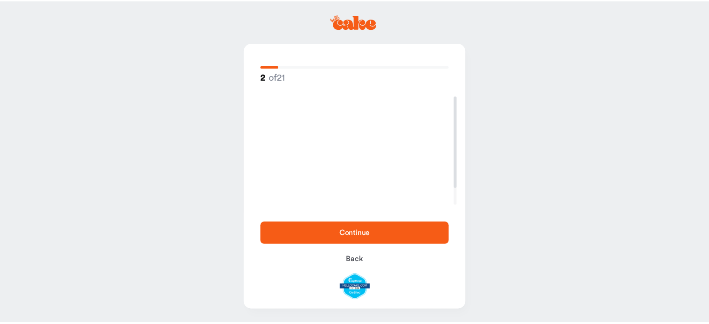
scroll to position [0, 0]
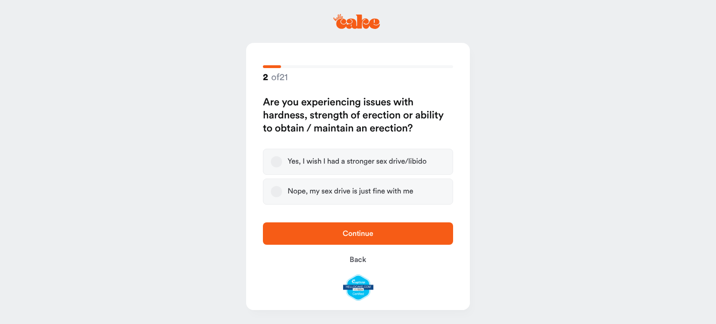
click at [274, 163] on button "Yes, I wish I had a stronger sex drive/libido" at bounding box center [276, 161] width 11 height 11
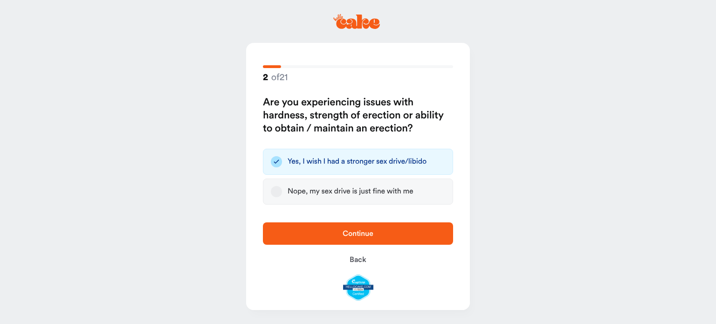
click at [340, 233] on span "Continue" at bounding box center [358, 233] width 160 height 11
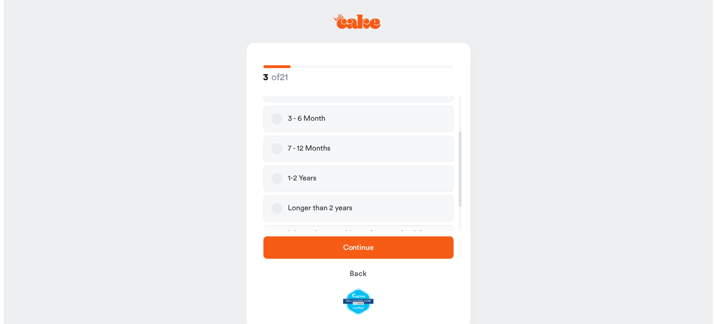
scroll to position [93, 0]
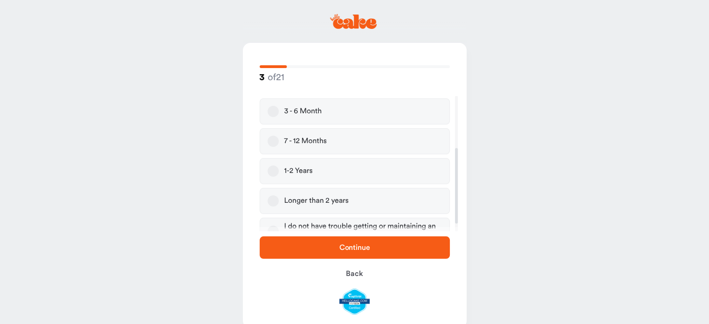
click at [278, 200] on button "Longer than 2 years" at bounding box center [273, 200] width 11 height 11
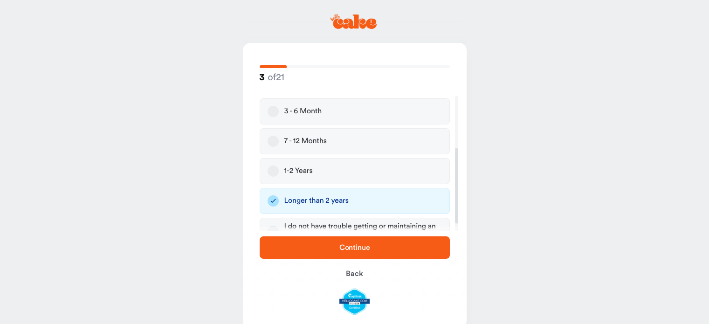
click at [323, 244] on span "Continue" at bounding box center [355, 247] width 160 height 11
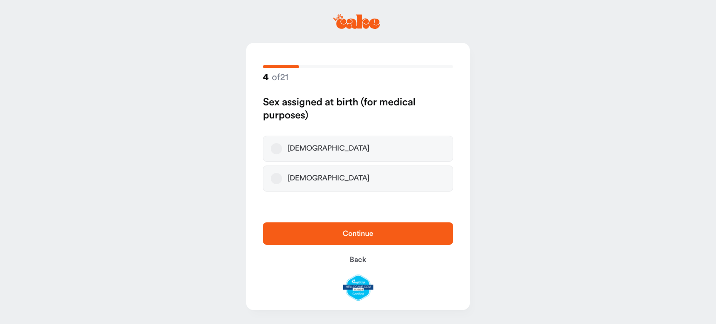
click at [279, 153] on button "Male" at bounding box center [276, 148] width 11 height 11
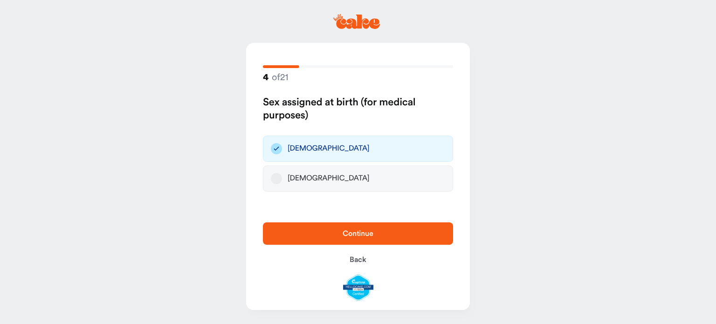
click at [341, 236] on span "Continue" at bounding box center [358, 233] width 160 height 11
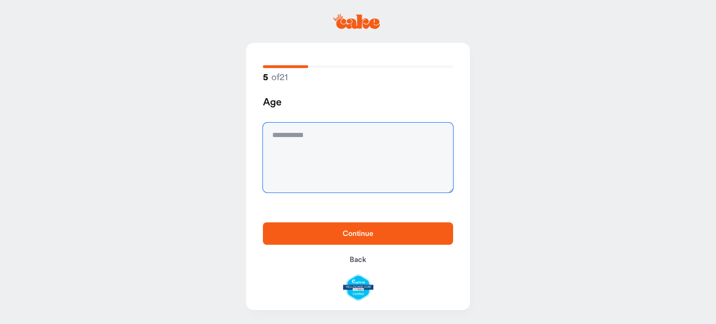
click at [321, 172] on textarea at bounding box center [358, 158] width 190 height 70
type textarea "**"
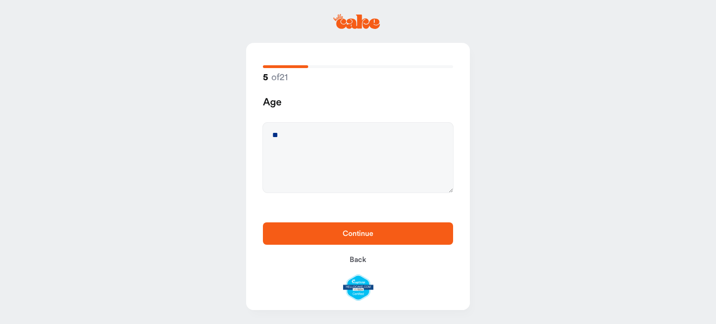
click at [362, 235] on span "Continue" at bounding box center [358, 233] width 31 height 7
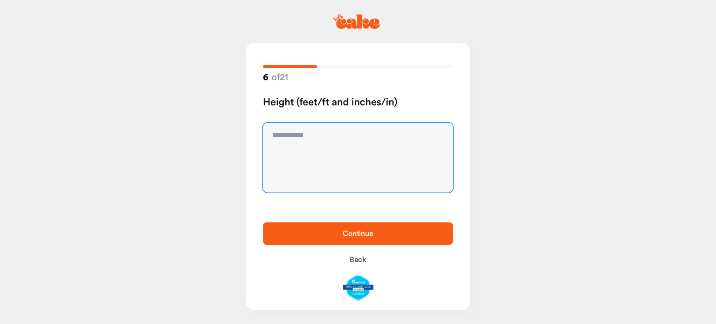
click at [324, 163] on textarea at bounding box center [358, 158] width 190 height 70
type textarea "******"
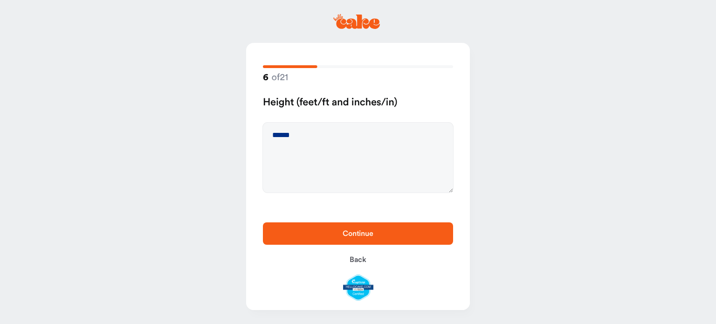
click at [358, 234] on span "Continue" at bounding box center [358, 233] width 31 height 7
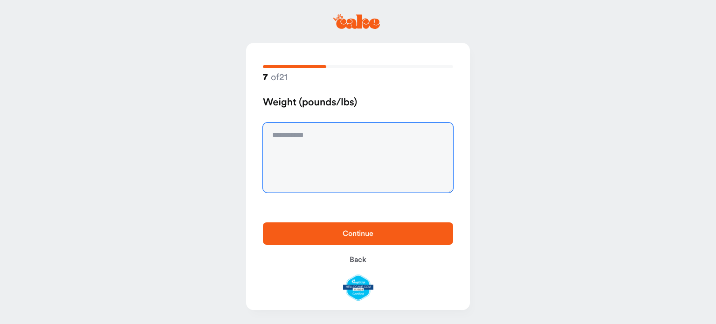
click at [343, 179] on textarea at bounding box center [358, 158] width 190 height 70
type textarea "***"
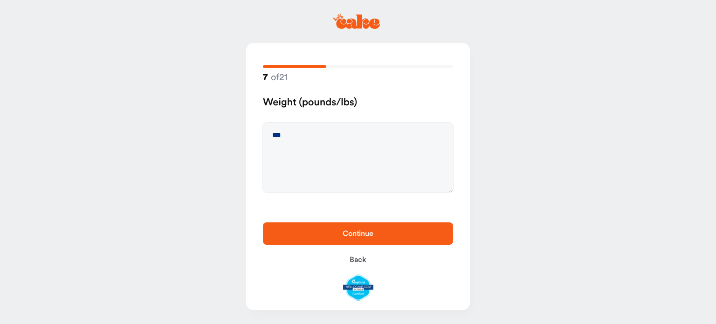
click at [359, 235] on span "Continue" at bounding box center [358, 233] width 31 height 7
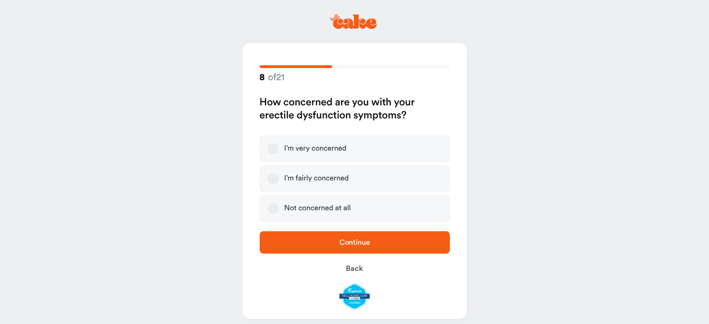
click at [275, 150] on button "I’m very concerned" at bounding box center [273, 148] width 11 height 11
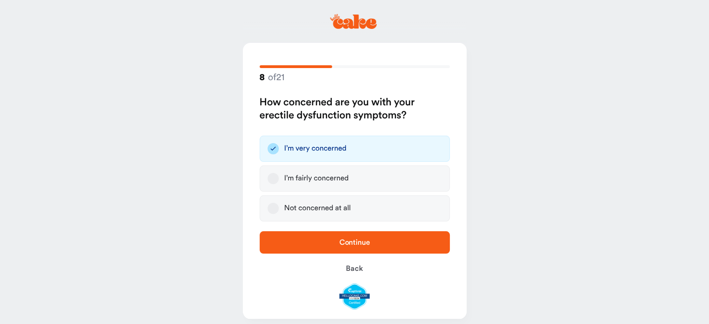
click at [342, 240] on span "Continue" at bounding box center [354, 242] width 31 height 7
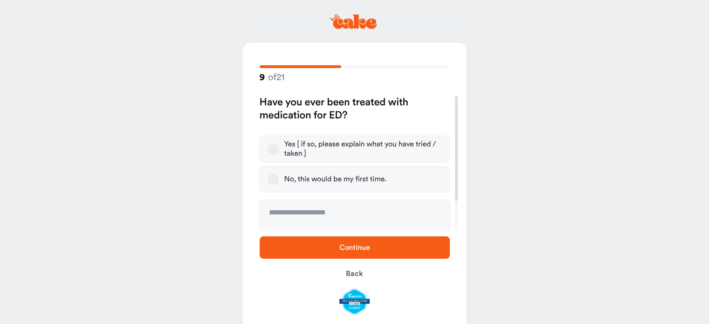
click at [276, 152] on button "Yes [ if so, please explain what you have tried / taken ]" at bounding box center [273, 149] width 11 height 11
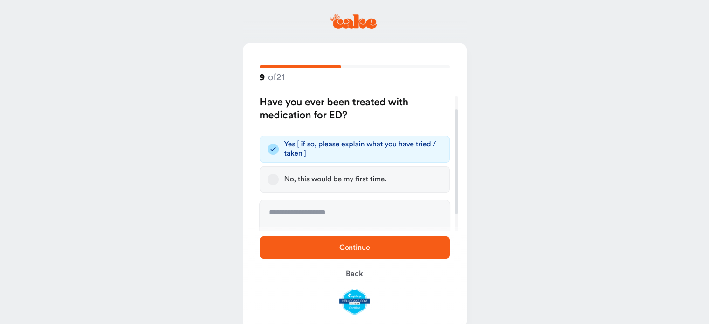
scroll to position [39, 0]
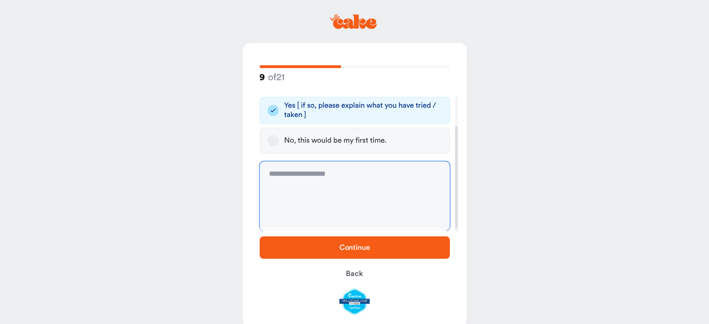
click at [314, 186] on textarea at bounding box center [355, 196] width 190 height 70
type textarea "**********"
click at [355, 249] on span "Continue" at bounding box center [354, 247] width 31 height 7
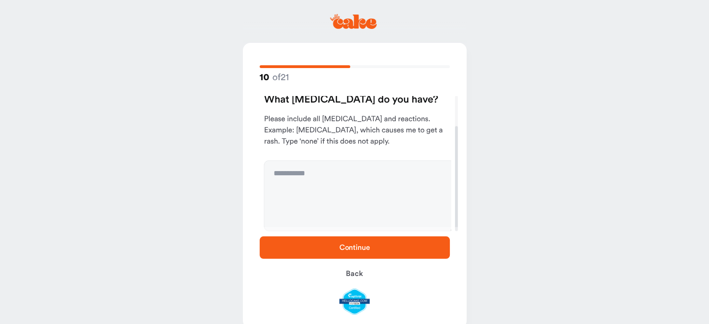
scroll to position [2, 0]
click at [339, 177] on textarea at bounding box center [355, 196] width 190 height 70
type textarea "****"
click at [349, 249] on span "Continue" at bounding box center [354, 247] width 31 height 7
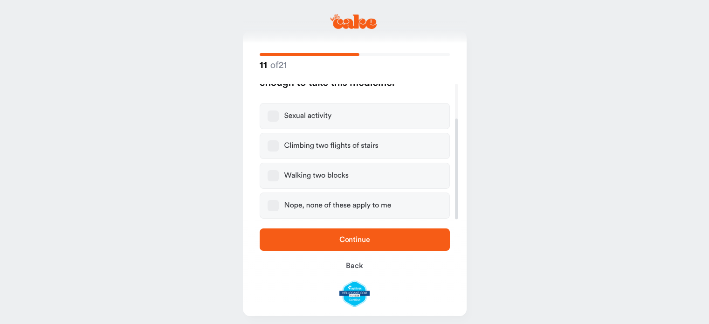
scroll to position [18, 0]
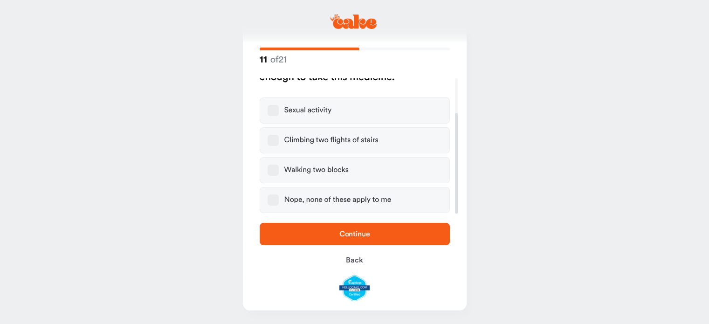
click at [303, 197] on div "Nope, none of these apply to me" at bounding box center [337, 199] width 107 height 9
click at [279, 197] on button "Nope, none of these apply to me" at bounding box center [273, 199] width 11 height 11
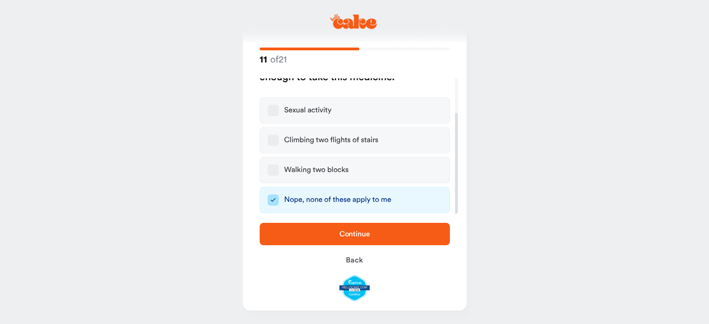
click at [348, 235] on span "Continue" at bounding box center [354, 233] width 31 height 7
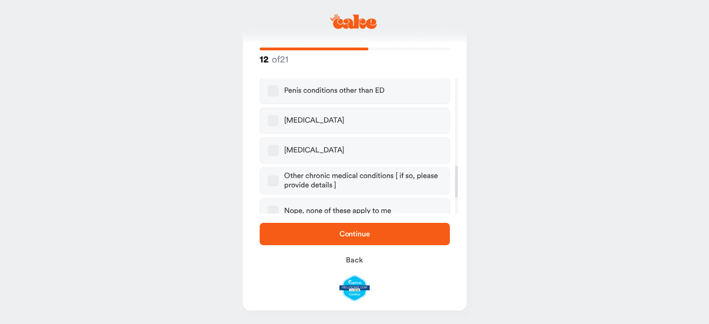
scroll to position [373, 0]
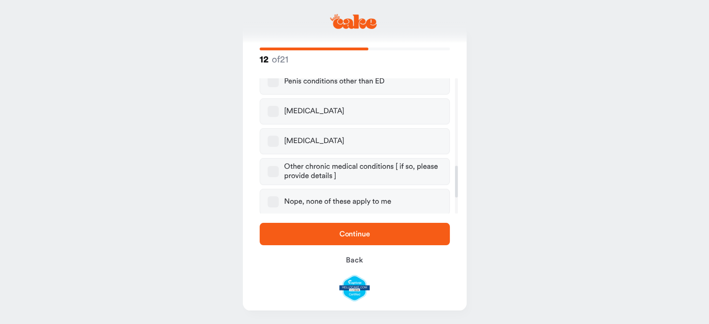
click at [323, 197] on div "Nope, none of these apply to me" at bounding box center [337, 201] width 107 height 9
click at [279, 196] on button "Nope, none of these apply to me" at bounding box center [273, 201] width 11 height 11
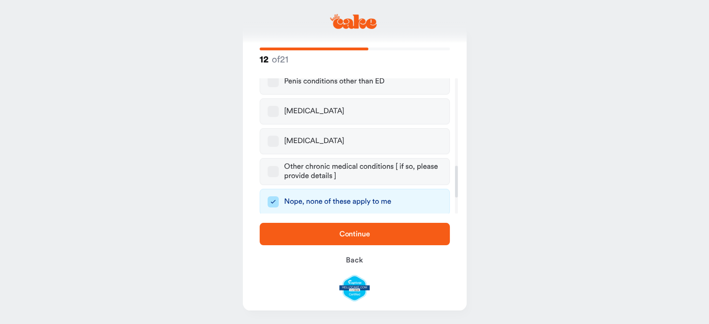
click at [343, 234] on span "Continue" at bounding box center [354, 233] width 31 height 7
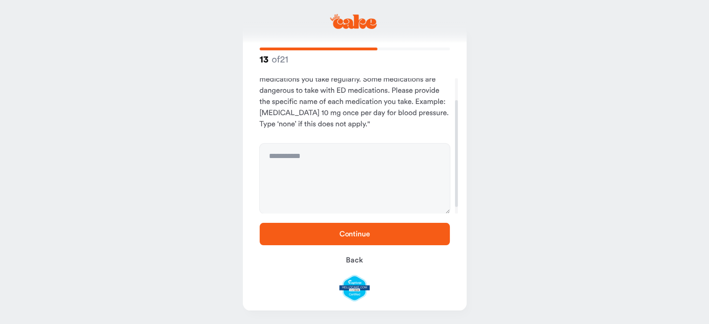
scroll to position [0, 0]
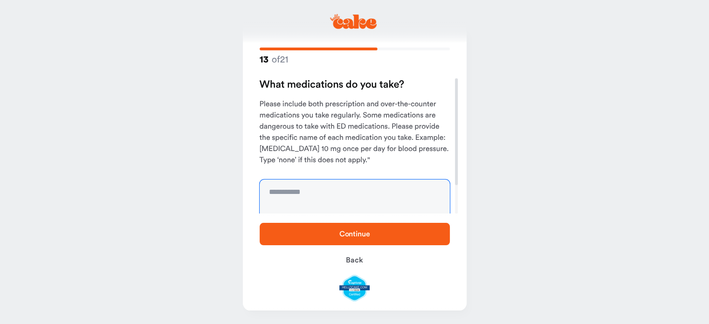
click at [352, 200] on textarea at bounding box center [355, 215] width 190 height 70
type textarea "**********"
click at [360, 235] on span "Continue" at bounding box center [354, 233] width 31 height 7
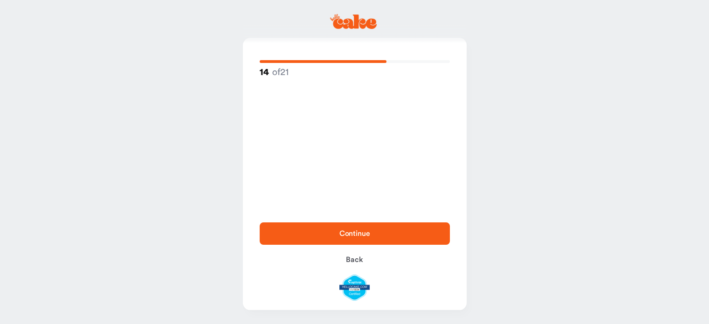
scroll to position [5, 0]
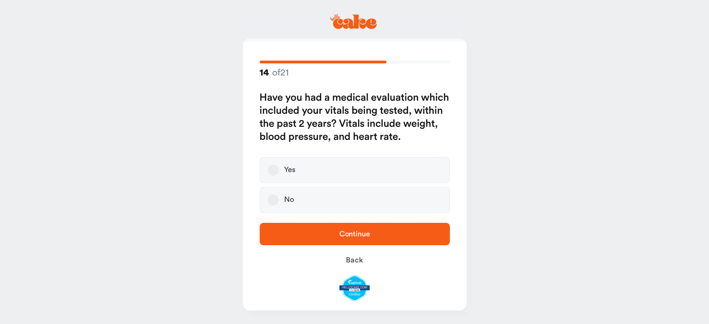
click at [276, 173] on button "Yes" at bounding box center [273, 170] width 11 height 11
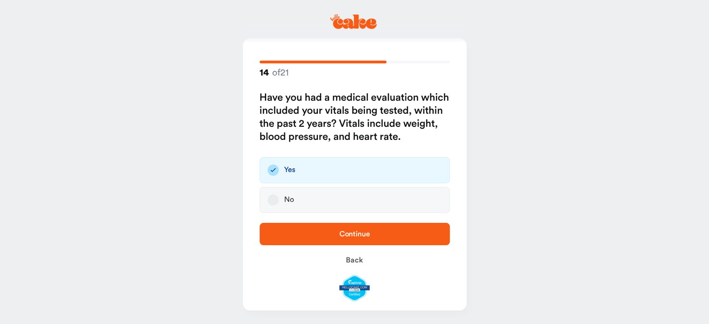
click at [339, 233] on span "Continue" at bounding box center [355, 233] width 160 height 11
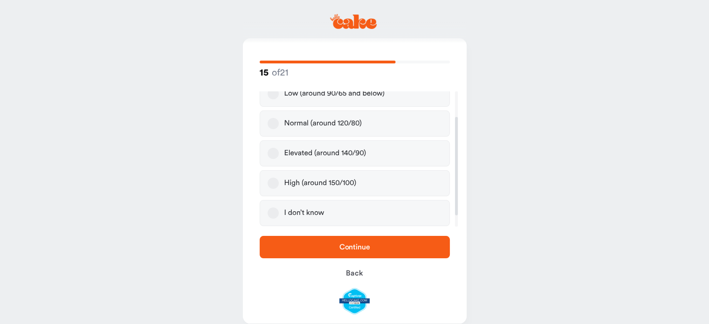
scroll to position [0, 0]
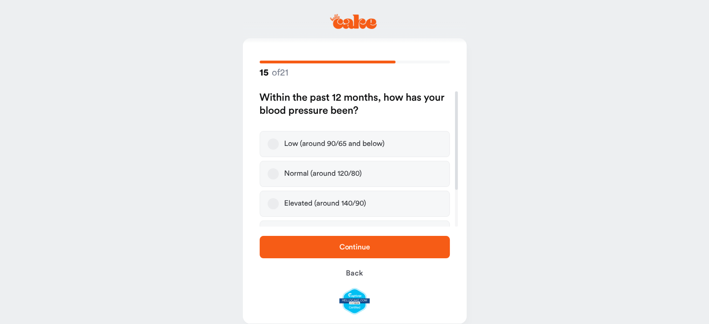
click at [270, 175] on button "Normal (around 120/80)" at bounding box center [273, 173] width 11 height 11
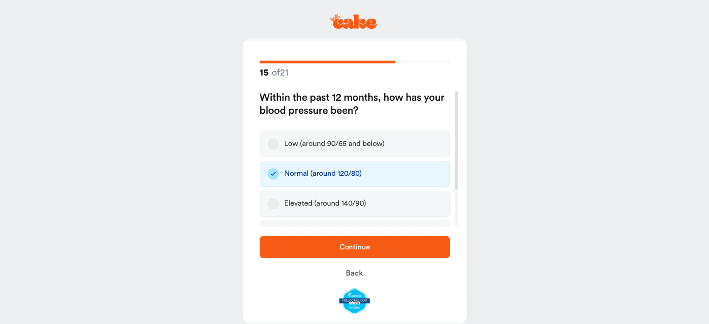
click at [345, 246] on span "Continue" at bounding box center [354, 246] width 31 height 7
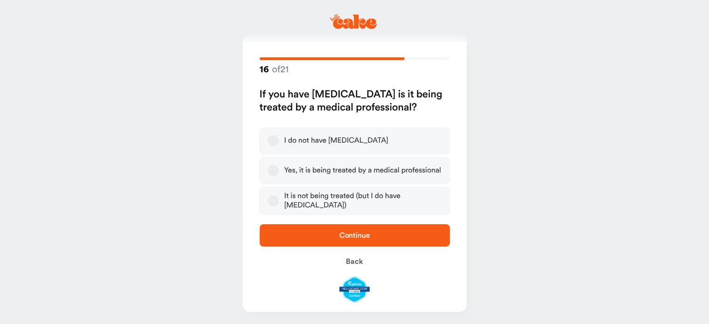
scroll to position [9, 0]
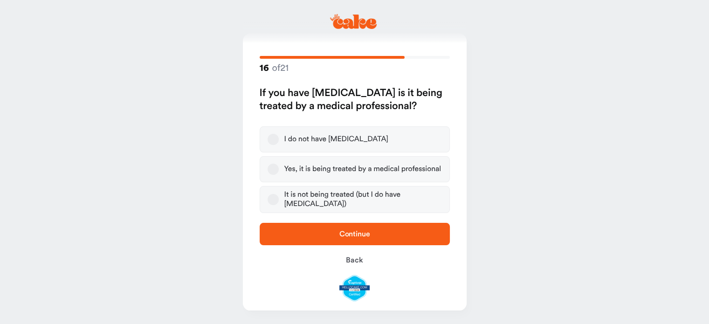
click at [274, 138] on button "I do not have high blood pressure" at bounding box center [273, 139] width 11 height 11
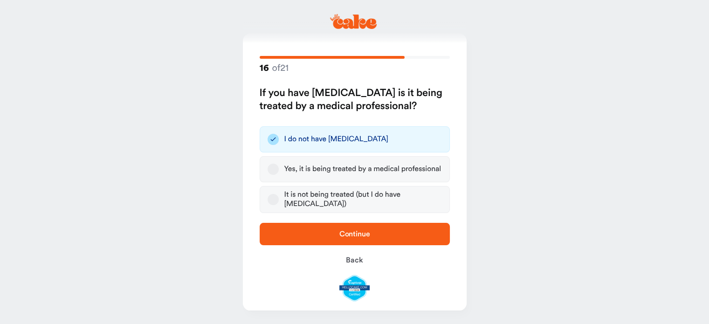
click at [343, 237] on span "Continue" at bounding box center [354, 233] width 31 height 7
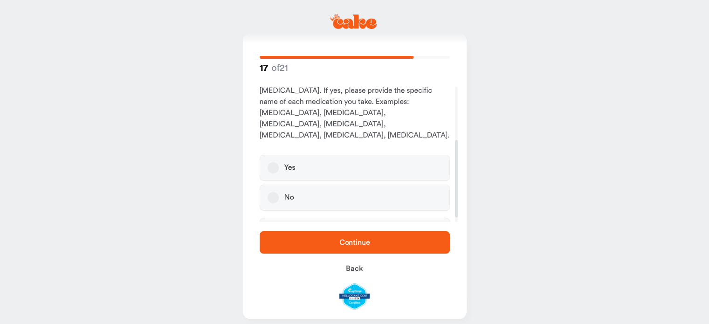
scroll to position [93, 0]
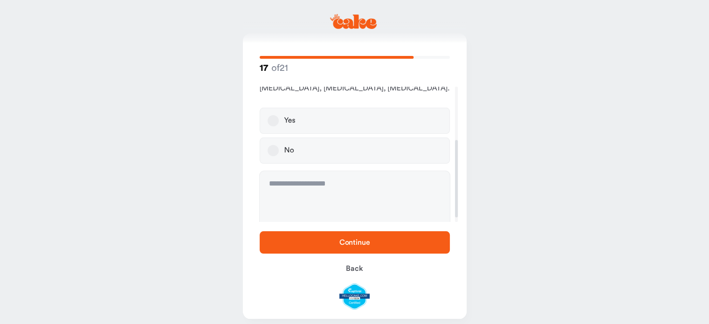
click at [274, 145] on button "No" at bounding box center [273, 150] width 11 height 11
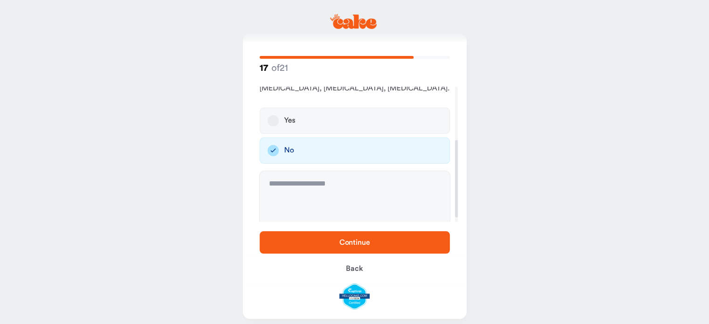
click at [338, 243] on span "Continue" at bounding box center [355, 242] width 160 height 11
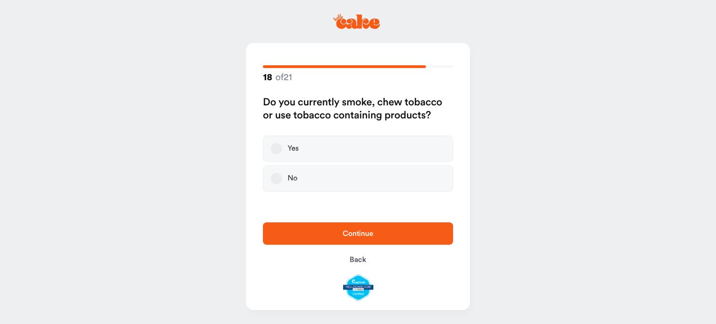
click at [292, 178] on div "No" at bounding box center [293, 178] width 10 height 9
click at [282, 178] on button "No" at bounding box center [276, 178] width 11 height 11
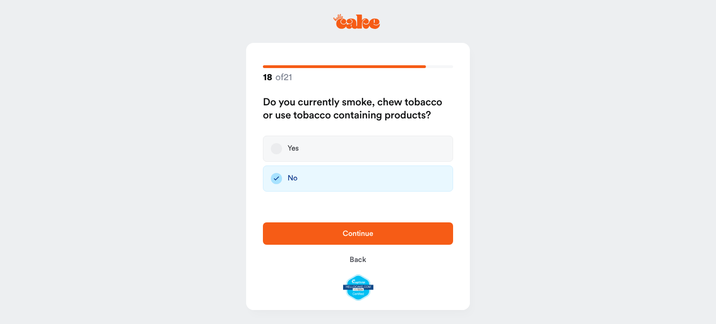
click at [339, 234] on span "Continue" at bounding box center [358, 233] width 160 height 11
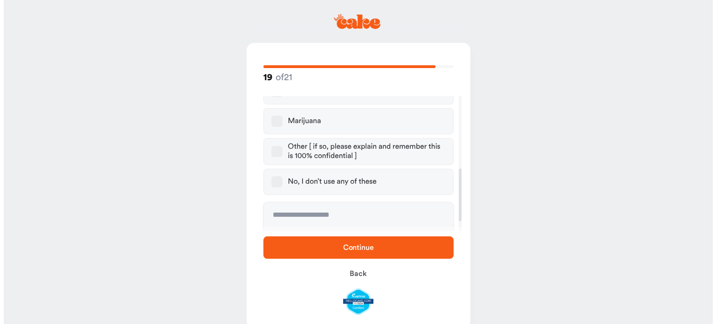
scroll to position [187, 0]
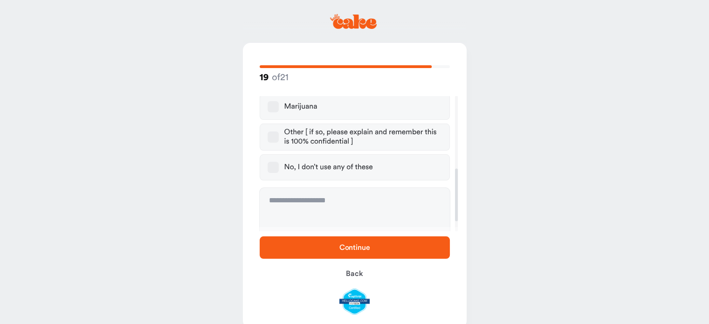
click at [329, 169] on div "No, I don’t use any of these" at bounding box center [328, 167] width 89 height 9
click at [279, 169] on button "No, I don’t use any of these" at bounding box center [273, 167] width 11 height 11
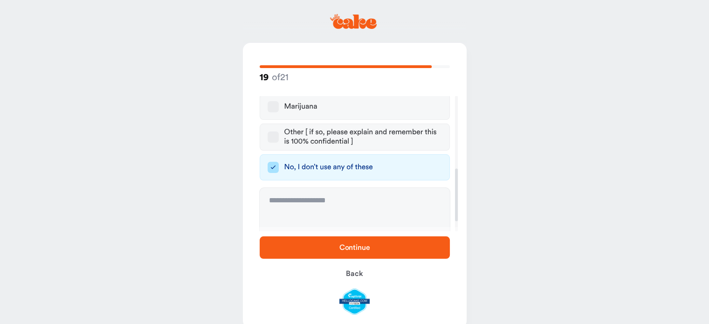
click at [342, 249] on span "Continue" at bounding box center [354, 247] width 31 height 7
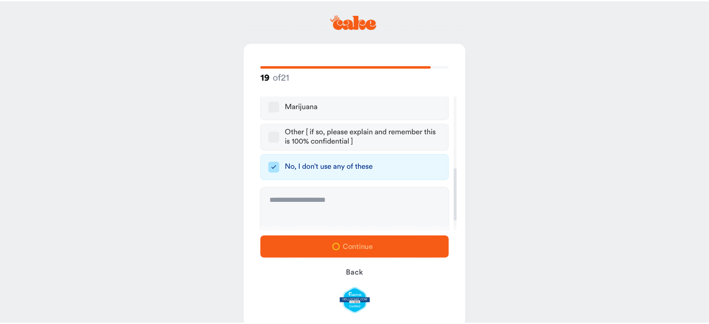
scroll to position [0, 0]
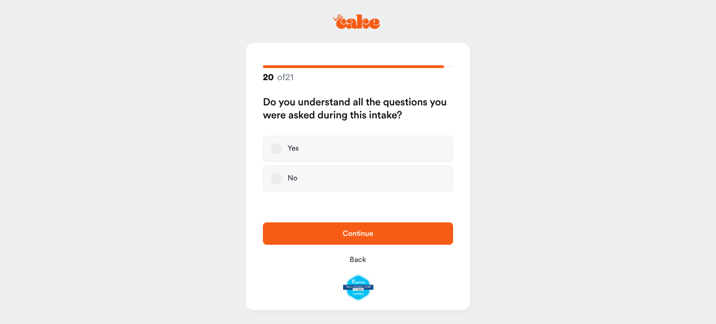
click at [274, 148] on button "Yes" at bounding box center [276, 148] width 11 height 11
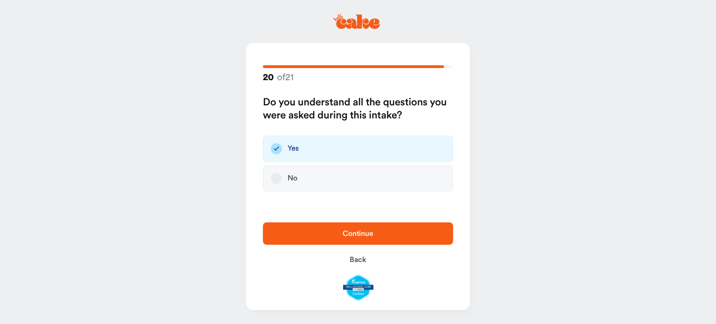
click at [339, 236] on span "Continue" at bounding box center [358, 233] width 160 height 11
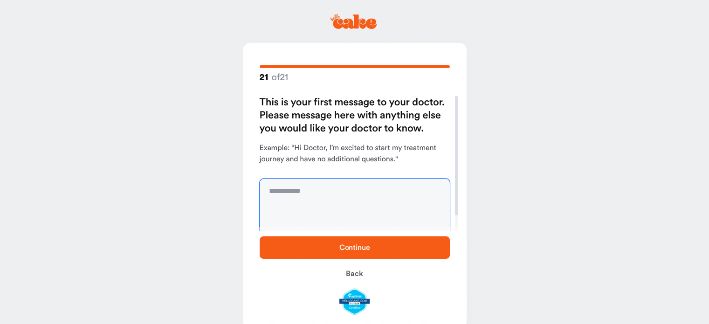
click at [331, 189] on textarea at bounding box center [355, 214] width 190 height 70
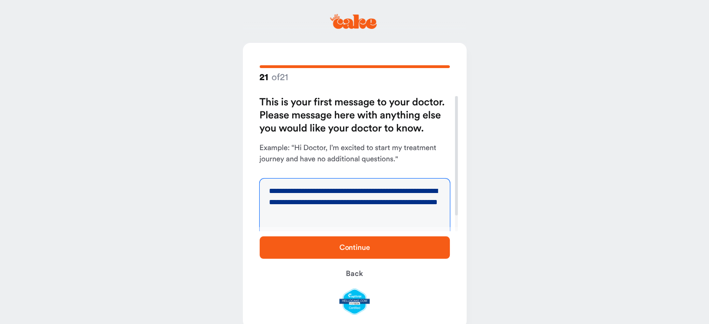
type textarea "**********"
click at [380, 248] on span "Continue" at bounding box center [355, 247] width 160 height 11
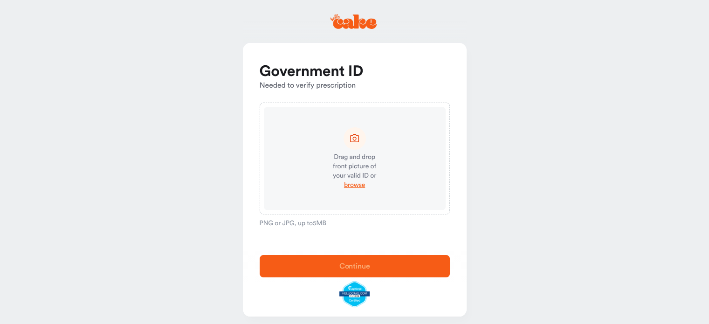
click at [357, 140] on icon at bounding box center [355, 138] width 12 height 12
click at [359, 184] on span "browse" at bounding box center [354, 184] width 21 height 9
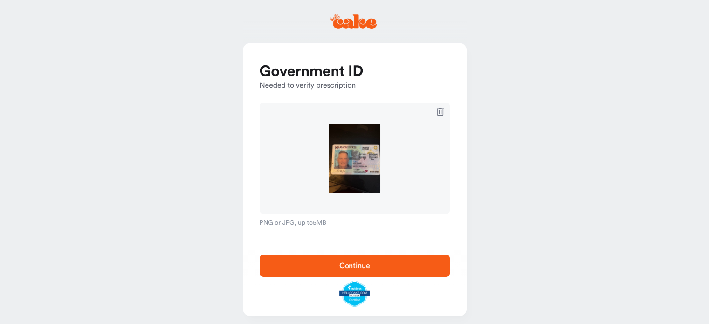
click at [354, 266] on span "Continue" at bounding box center [354, 265] width 31 height 7
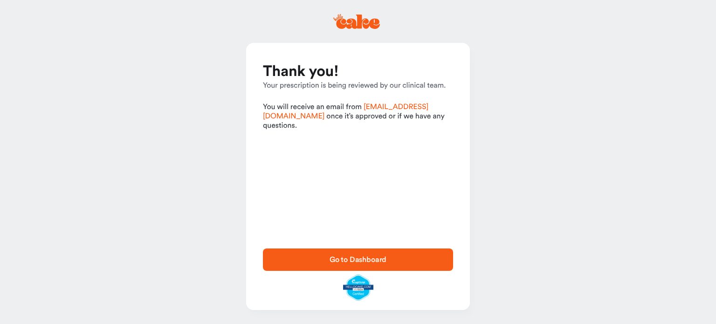
click at [353, 254] on span "Go to Dashboard" at bounding box center [358, 259] width 160 height 11
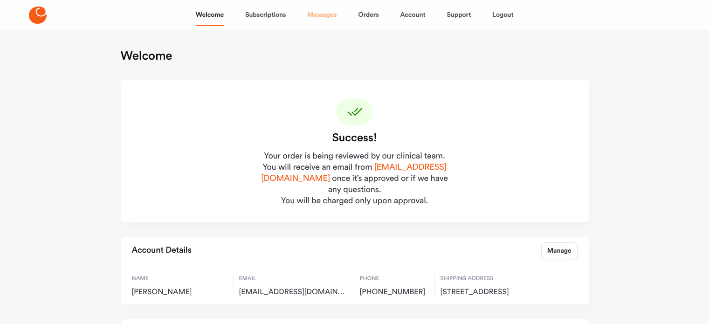
click at [315, 18] on link "Messages" at bounding box center [321, 15] width 29 height 22
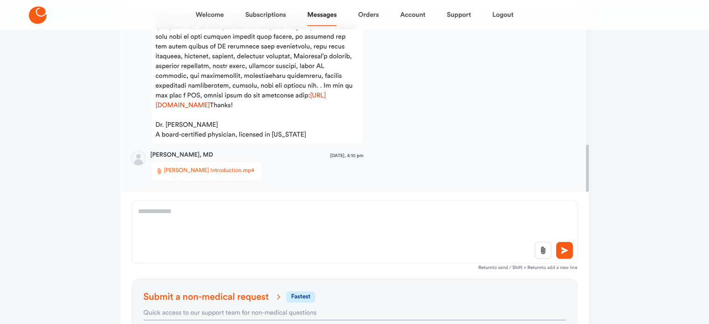
scroll to position [140, 0]
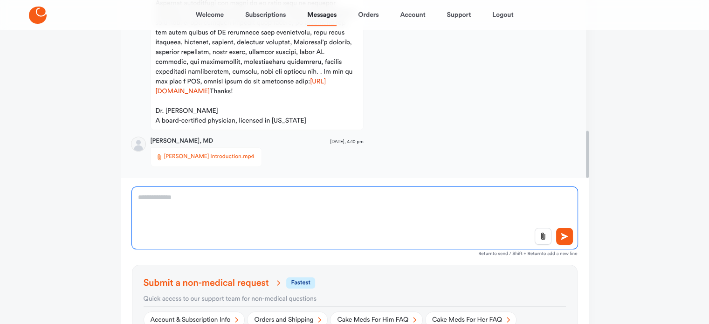
click at [246, 203] on textarea at bounding box center [355, 218] width 446 height 62
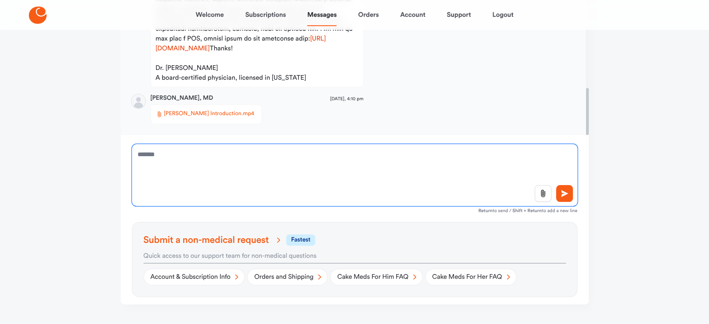
scroll to position [200, 0]
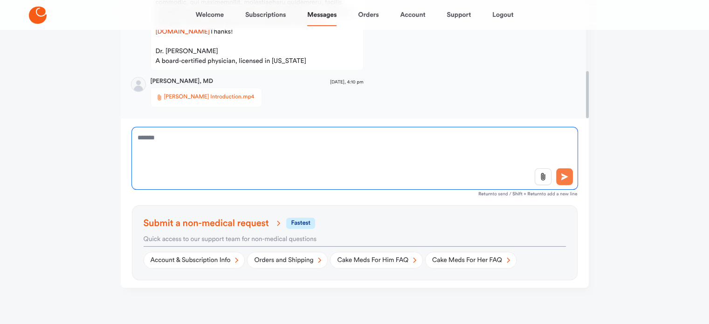
type textarea "*******"
click at [564, 176] on icon at bounding box center [564, 176] width 7 height 7
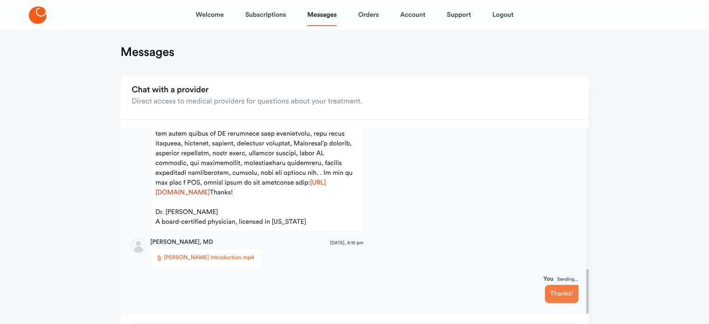
scroll to position [0, 0]
